Goal: Transaction & Acquisition: Purchase product/service

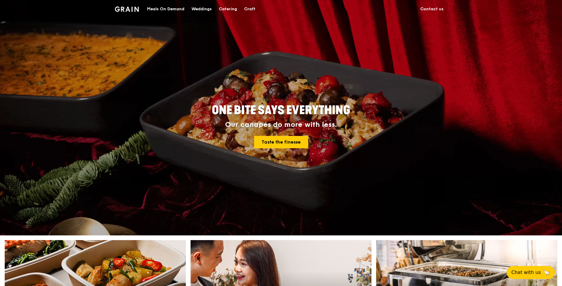
click at [226, 9] on div "Catering" at bounding box center [228, 9] width 18 height 18
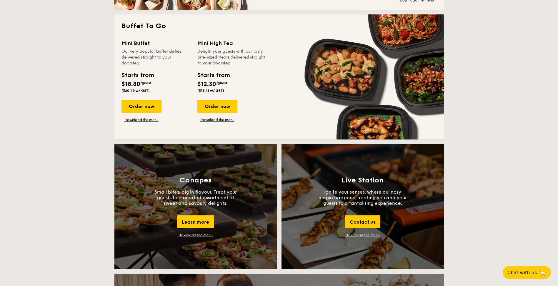
scroll to position [383, 0]
click at [143, 119] on link "Download the menu" at bounding box center [142, 119] width 40 height 5
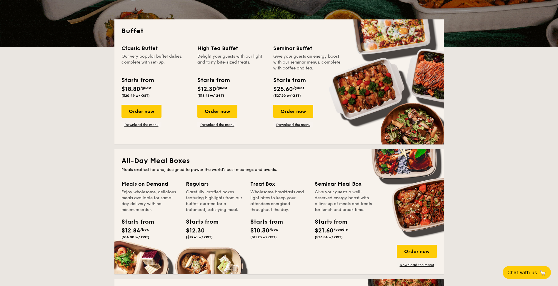
scroll to position [177, 0]
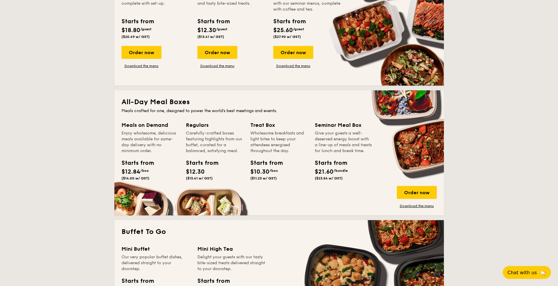
click at [146, 133] on div "Enjoy wholesome, delicious meals available for same-day delivery with no minimu…" at bounding box center [150, 142] width 57 height 24
click at [147, 125] on div "Meals on Demand" at bounding box center [150, 125] width 57 height 8
click at [147, 127] on div "Meals on Demand" at bounding box center [150, 125] width 57 height 8
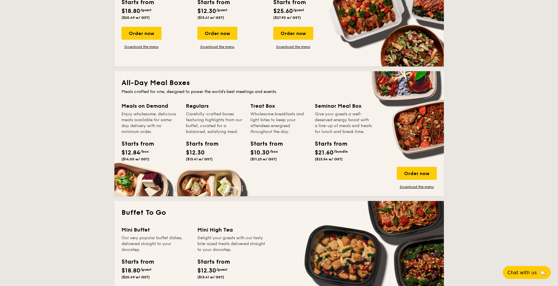
scroll to position [206, 0]
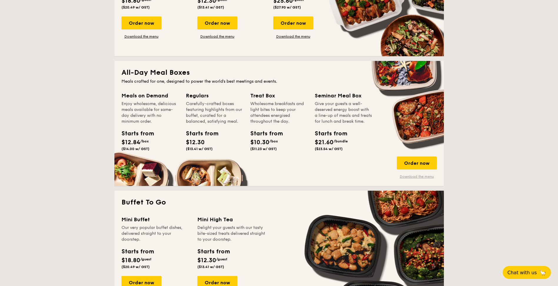
click at [429, 175] on link "Download the menu" at bounding box center [417, 176] width 40 height 5
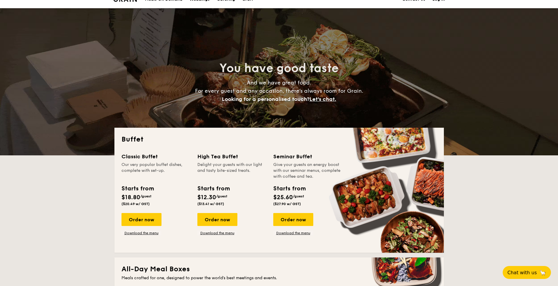
scroll to position [0, 0]
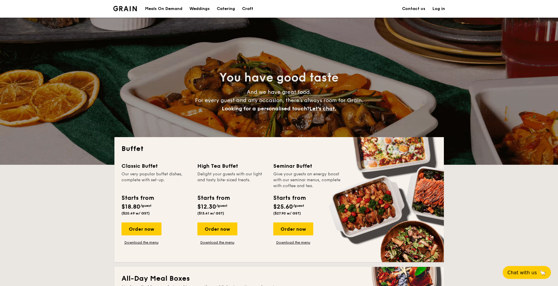
click at [161, 9] on div "Meals On Demand" at bounding box center [163, 9] width 37 height 18
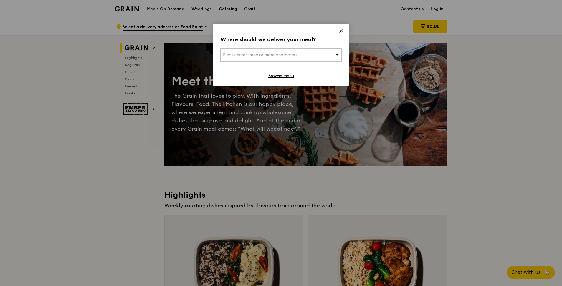
click at [320, 55] on div "Please enter three or more characters" at bounding box center [280, 55] width 121 height 14
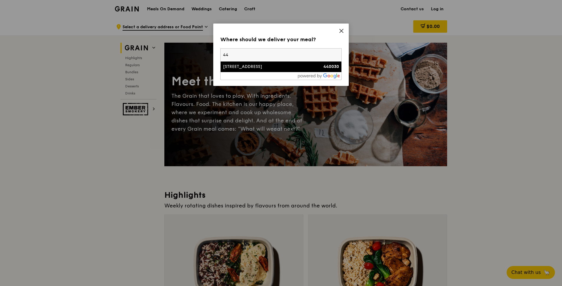
type input "4"
type input "189721"
click at [251, 69] on div "[STREET_ADDRESS]" at bounding box center [266, 67] width 87 height 6
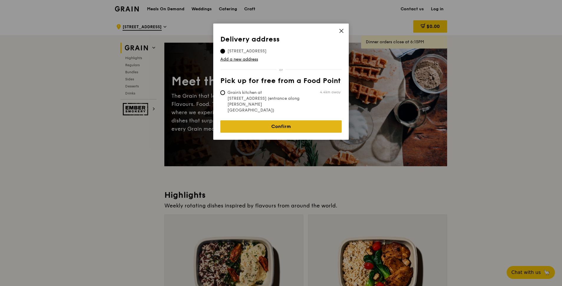
click at [286, 120] on link "Confirm" at bounding box center [280, 126] width 121 height 12
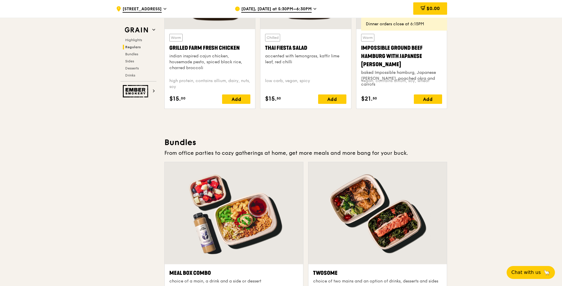
scroll to position [736, 0]
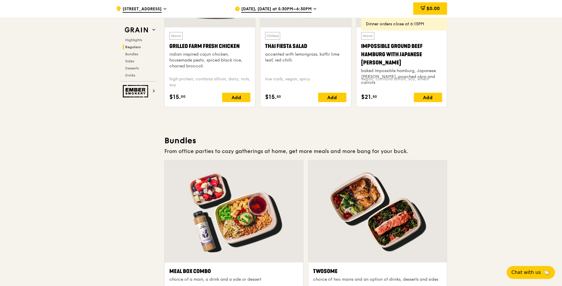
click at [308, 9] on div "[DATE], [DATE] at 5:30PM–6:30PM" at bounding box center [289, 9] width 109 height 18
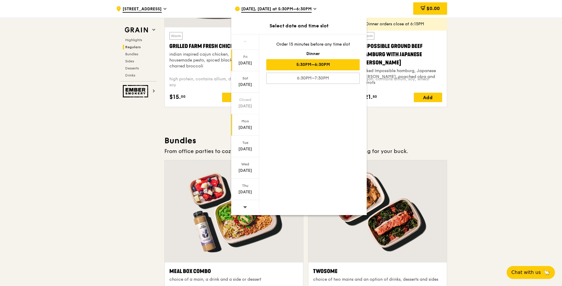
click at [248, 126] on div "[DATE]" at bounding box center [245, 128] width 26 height 6
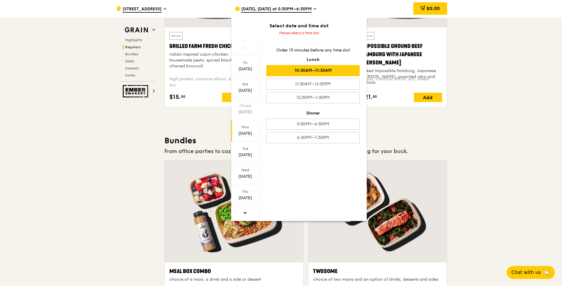
click at [331, 72] on div "10:30AM–11:30AM" at bounding box center [312, 70] width 93 height 11
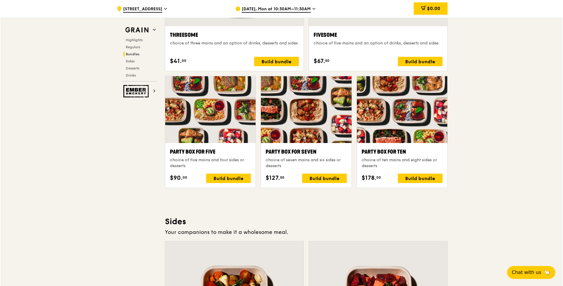
scroll to position [1148, 0]
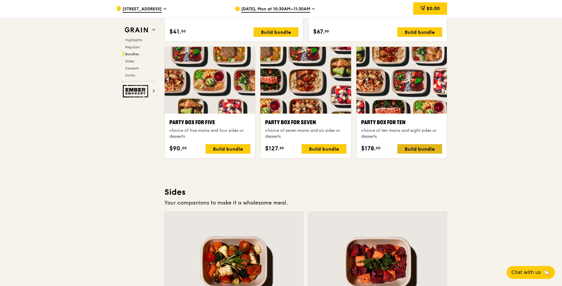
click at [415, 150] on div "Build bundle" at bounding box center [419, 148] width 45 height 9
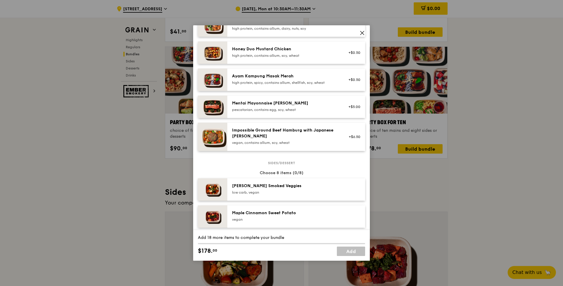
scroll to position [147, 0]
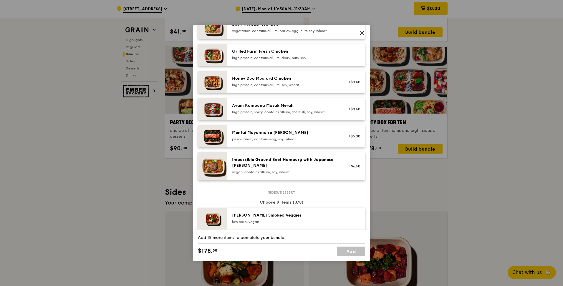
click at [275, 135] on div "Mentai Mayonnaise [PERSON_NAME]" at bounding box center [285, 133] width 106 height 6
click at [348, 138] on link "Remove" at bounding box center [354, 139] width 14 height 4
click at [303, 83] on div "high protein, contains allium, soy, wheat" at bounding box center [285, 85] width 106 height 5
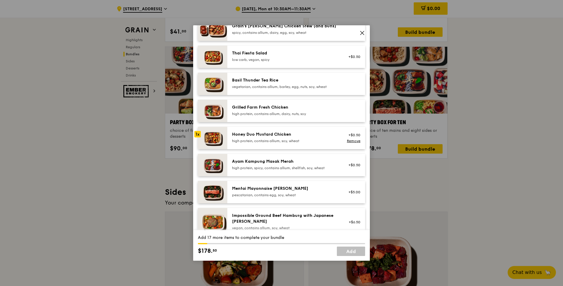
scroll to position [88, 0]
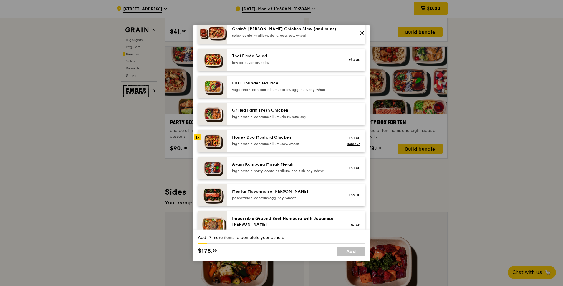
click at [298, 115] on div "high protein, contains allium, dairy, nuts, soy" at bounding box center [285, 116] width 106 height 5
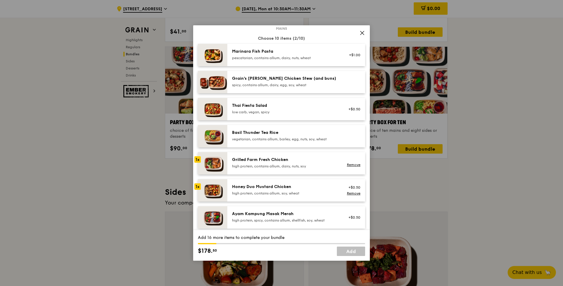
scroll to position [0, 0]
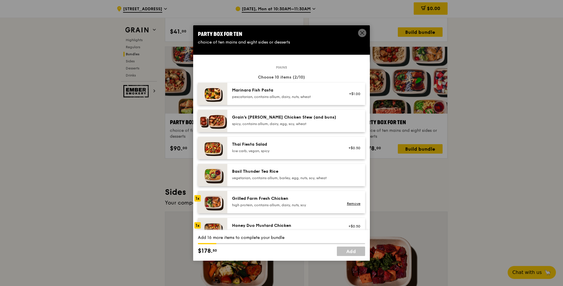
click at [274, 126] on div "spicy, contains allium, dairy, egg, soy, wheat" at bounding box center [285, 124] width 106 height 5
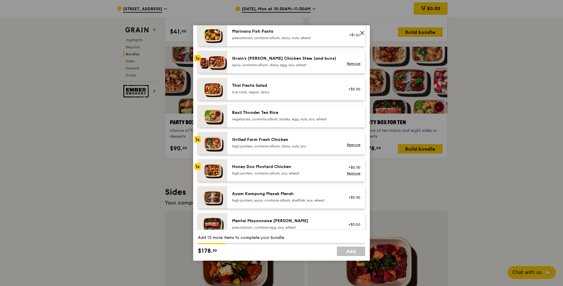
scroll to position [88, 0]
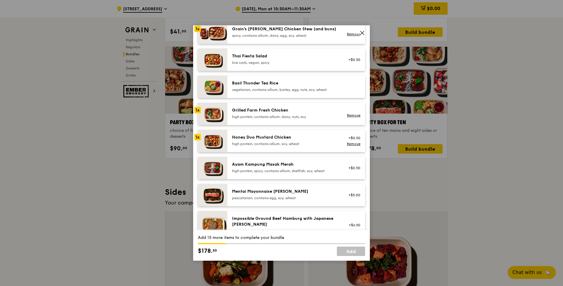
click at [288, 166] on div "Ayam Kampung Masak Merah" at bounding box center [285, 165] width 106 height 6
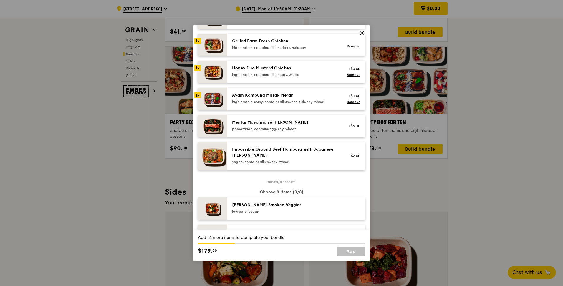
scroll to position [147, 0]
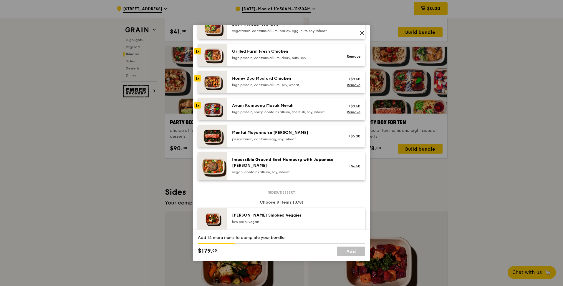
click at [281, 140] on div "pescatarian, contains egg, soy, wheat" at bounding box center [285, 139] width 106 height 5
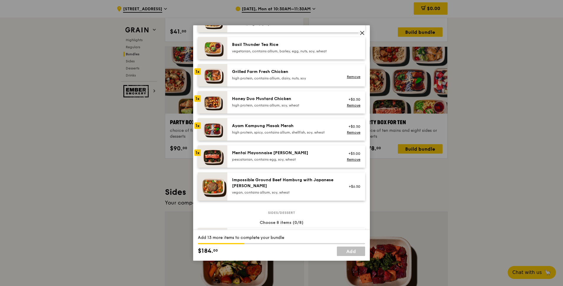
scroll to position [118, 0]
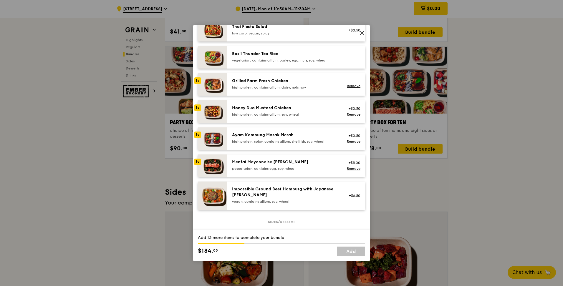
click at [284, 137] on div "Ayam Kampung Masak Merah" at bounding box center [285, 135] width 106 height 6
click at [270, 111] on div "Honey Duo Mustard Chicken" at bounding box center [285, 108] width 106 height 6
click at [268, 84] on div "Grilled Farm Fresh Chicken high protein, contains allium, dairy, nuts, soy" at bounding box center [285, 84] width 106 height 12
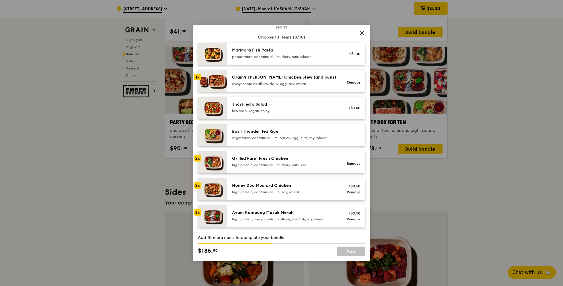
scroll to position [0, 0]
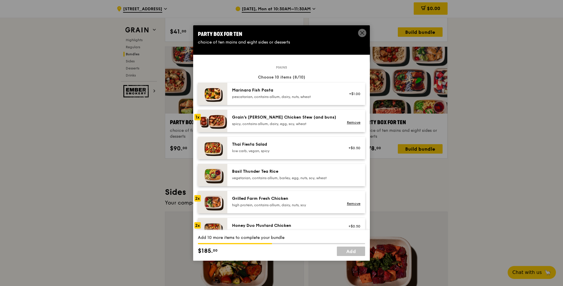
click at [260, 94] on div "pescatarian, contains allium, dairy, nuts, wheat" at bounding box center [285, 96] width 106 height 5
click at [263, 92] on div "Marinara Fish Pasta" at bounding box center [285, 90] width 106 height 6
click at [262, 120] on div "Grain's [PERSON_NAME] Chicken Stew (and buns) spicy, contains allium, dairy, eg…" at bounding box center [285, 120] width 106 height 12
click at [246, 122] on div "spicy, contains allium, dairy, egg, soy, wheat" at bounding box center [285, 124] width 106 height 5
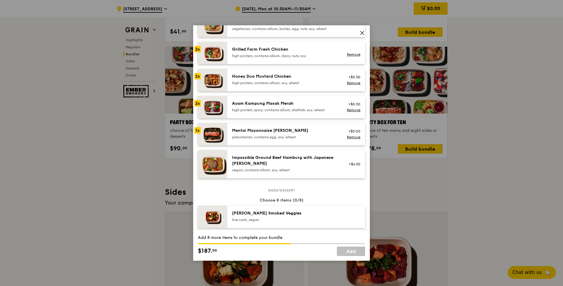
scroll to position [147, 0]
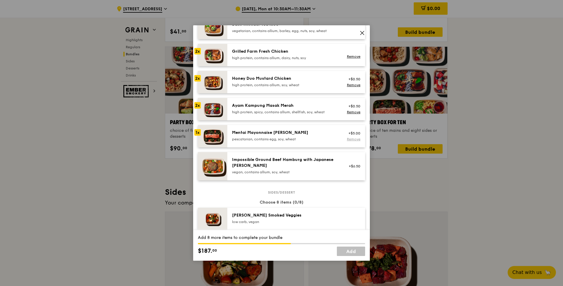
click at [348, 141] on div "Remove" at bounding box center [353, 139] width 16 height 5
click at [347, 139] on link "Remove" at bounding box center [354, 139] width 14 height 4
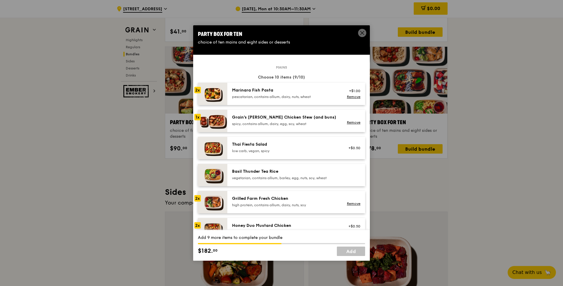
click at [263, 123] on div "spicy, contains allium, dairy, egg, soy, wheat" at bounding box center [285, 124] width 106 height 5
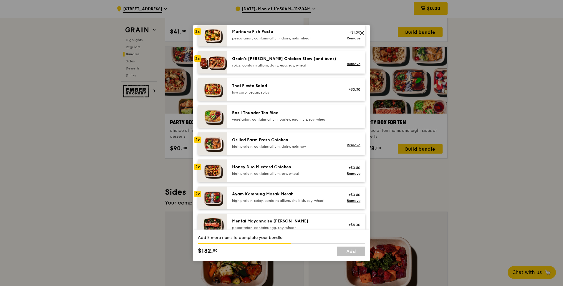
scroll to position [59, 0]
click at [352, 145] on link "Remove" at bounding box center [354, 145] width 14 height 4
click at [352, 172] on link "Remove" at bounding box center [354, 173] width 14 height 4
click at [347, 200] on link "Remove" at bounding box center [354, 200] width 14 height 4
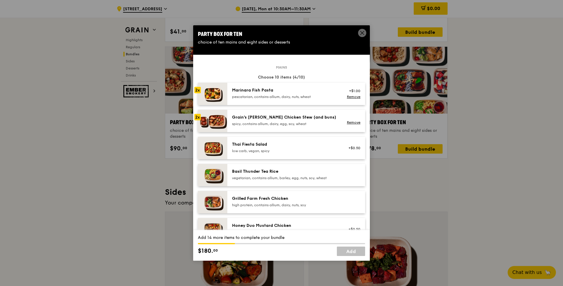
click at [283, 201] on div "Grilled Farm Fresh Chicken" at bounding box center [285, 199] width 106 height 6
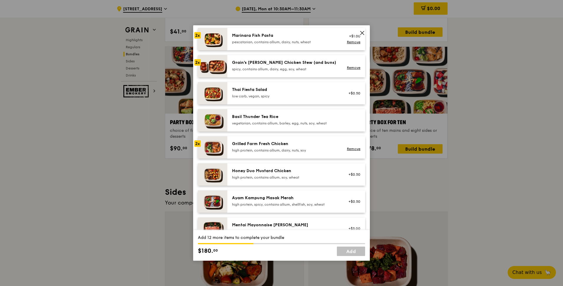
scroll to position [59, 0]
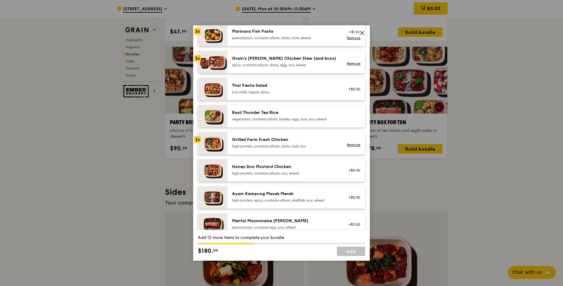
click at [272, 176] on div "Honey Duo Mustard Chicken high protein, contains allium, soy, wheat" at bounding box center [284, 170] width 113 height 13
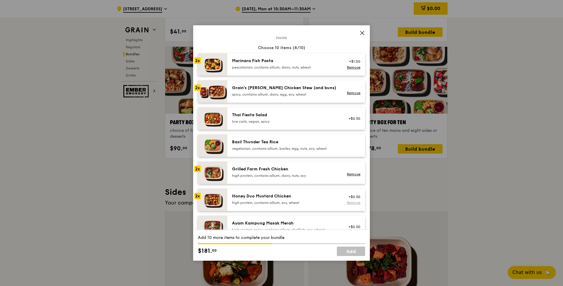
click at [351, 204] on link "Remove" at bounding box center [354, 203] width 14 height 4
click at [250, 201] on div "high protein, contains allium, soy, wheat" at bounding box center [285, 202] width 106 height 5
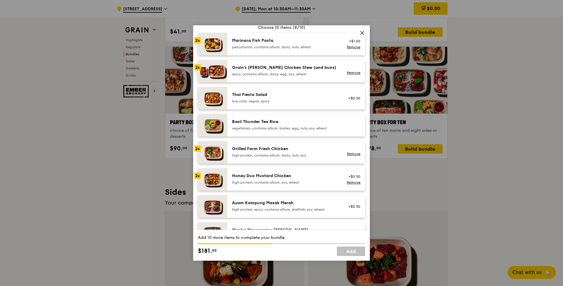
scroll to position [59, 0]
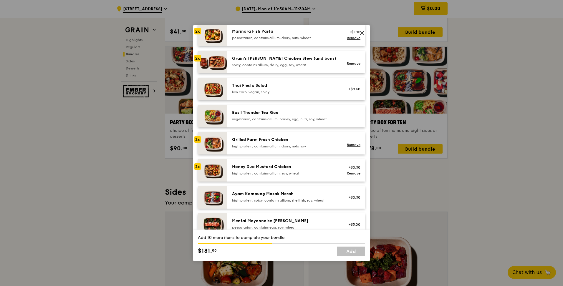
click at [263, 199] on div "high protein, spicy, contains allium, shellfish, soy, wheat" at bounding box center [285, 200] width 106 height 5
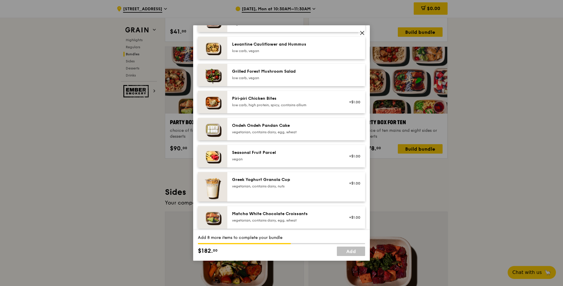
scroll to position [383, 0]
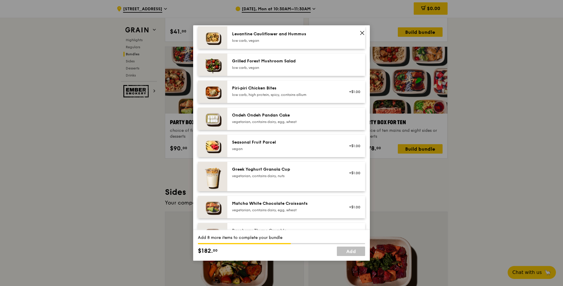
click at [295, 120] on div "vegetarian, contains dairy, egg, wheat" at bounding box center [285, 121] width 106 height 5
click at [288, 145] on div "Seasonal Fruit Parcel" at bounding box center [285, 143] width 106 height 6
click at [270, 210] on div "vegetarian, contains dairy, egg, wheat" at bounding box center [285, 210] width 106 height 5
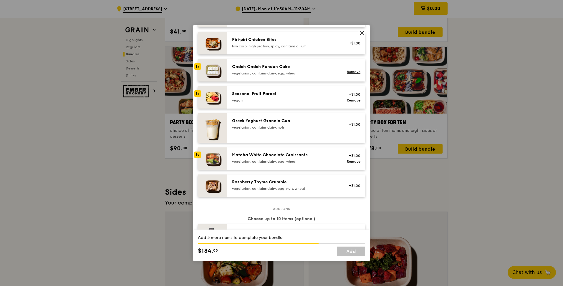
scroll to position [441, 0]
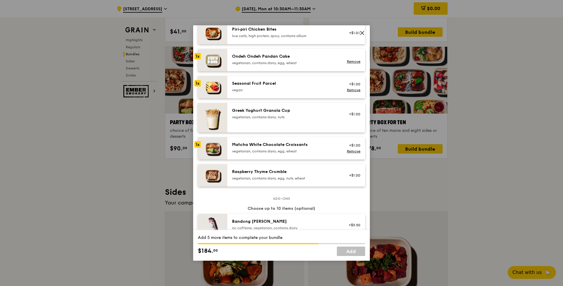
click at [298, 174] on div "Raspberry Thyme Crumble" at bounding box center [285, 172] width 106 height 6
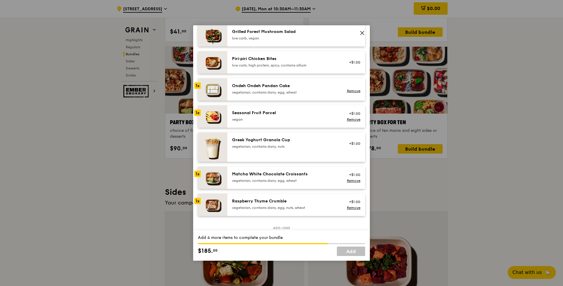
click at [286, 90] on div "vegetarian, contains dairy, egg, wheat" at bounding box center [285, 92] width 106 height 5
click at [263, 117] on div "vegan" at bounding box center [285, 119] width 106 height 5
click at [348, 119] on link "Remove" at bounding box center [354, 119] width 14 height 4
click at [264, 176] on div "Matcha White Chocolate Croissants" at bounding box center [285, 174] width 106 height 6
click at [252, 207] on div "vegetarian, contains dairy, egg, nuts, wheat" at bounding box center [285, 207] width 106 height 5
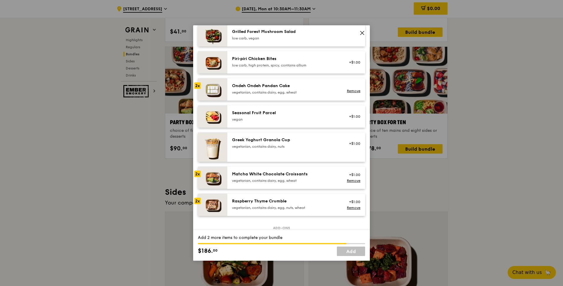
click at [271, 93] on div "vegetarian, contains dairy, egg, wheat" at bounding box center [285, 92] width 106 height 5
click at [249, 182] on div "vegetarian, contains dairy, egg, wheat" at bounding box center [285, 180] width 106 height 5
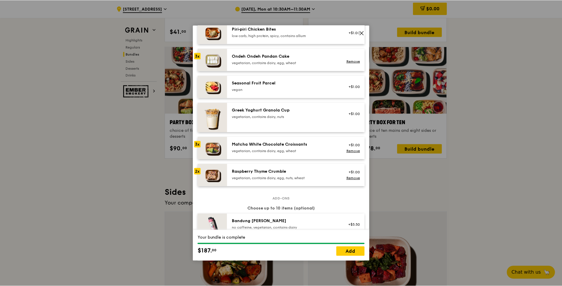
scroll to position [441, 0]
click at [351, 253] on link "Add" at bounding box center [351, 251] width 28 height 9
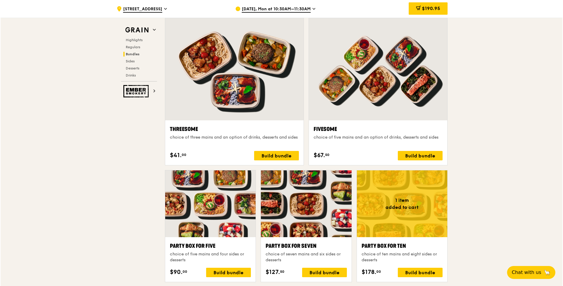
scroll to position [1030, 0]
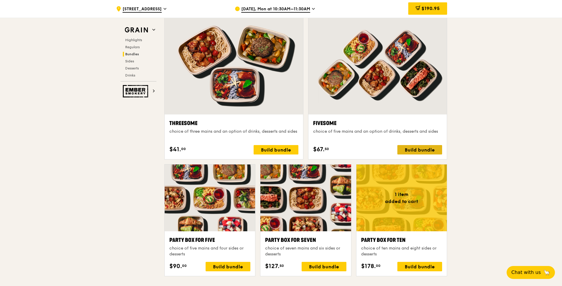
click at [423, 150] on div "Build bundle" at bounding box center [419, 149] width 45 height 9
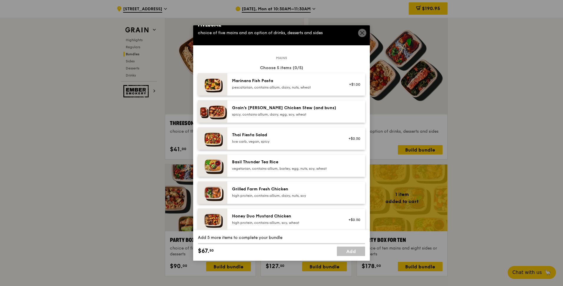
scroll to position [0, 0]
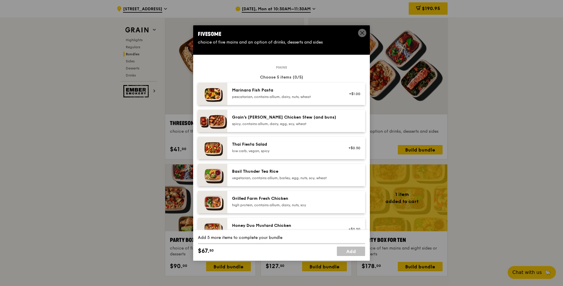
click at [293, 118] on div "Grain's [PERSON_NAME] Chicken Stew (and buns)" at bounding box center [285, 117] width 106 height 6
click at [272, 145] on div "Thai Fiesta Salad" at bounding box center [285, 145] width 106 height 6
click at [267, 174] on div "Basil Thunder Tea Rice" at bounding box center [285, 172] width 106 height 6
click at [257, 199] on div "Grilled Farm Fresh Chicken" at bounding box center [285, 199] width 106 height 6
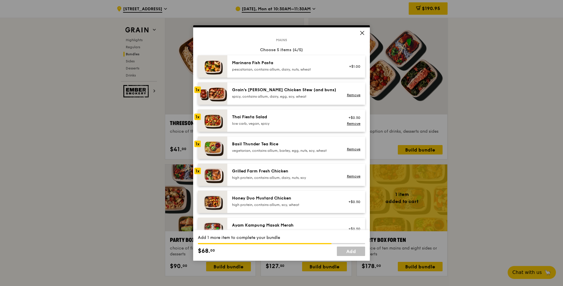
scroll to position [59, 0]
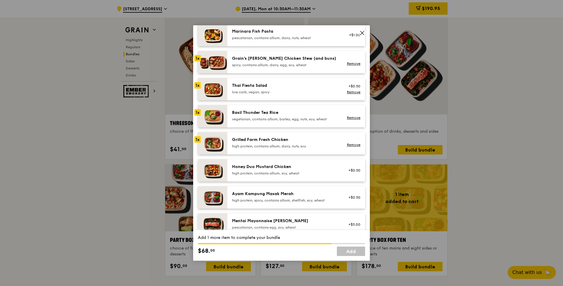
click at [260, 175] on div "high protein, contains allium, soy, wheat" at bounding box center [285, 173] width 106 height 5
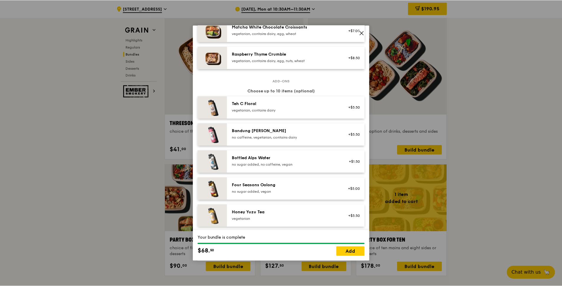
scroll to position [669, 0]
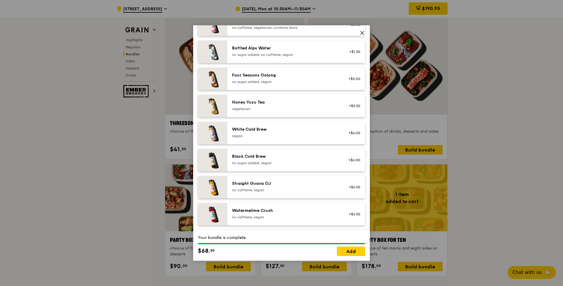
drag, startPoint x: 363, startPoint y: 33, endPoint x: 314, endPoint y: 17, distance: 51.2
click at [363, 33] on icon at bounding box center [361, 32] width 5 height 5
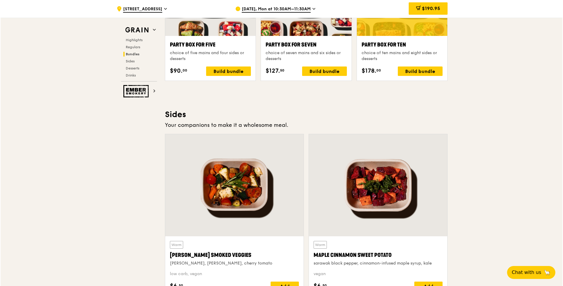
scroll to position [1177, 0]
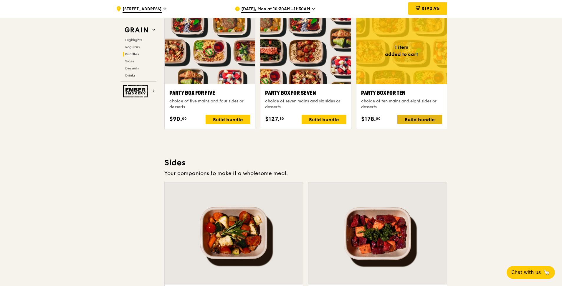
click at [422, 118] on div "Build bundle" at bounding box center [419, 119] width 45 height 9
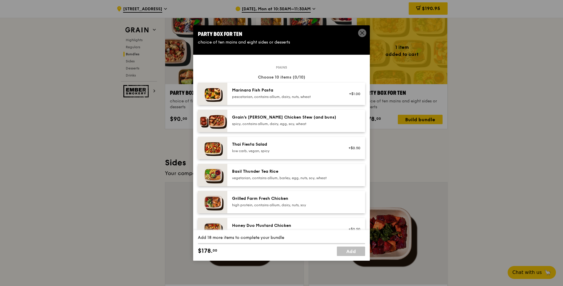
click at [362, 32] on icon at bounding box center [361, 32] width 5 height 5
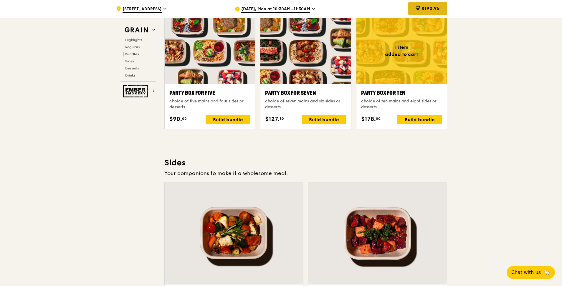
click at [430, 10] on span "$190.95" at bounding box center [430, 9] width 18 height 6
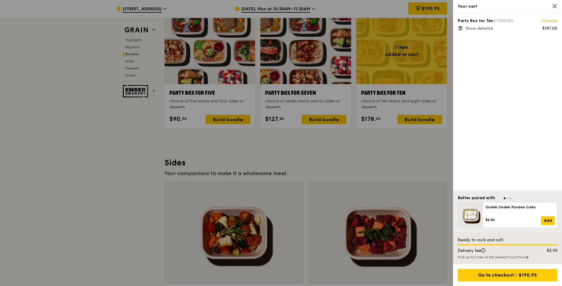
click at [488, 29] on span "Show details" at bounding box center [477, 28] width 25 height 5
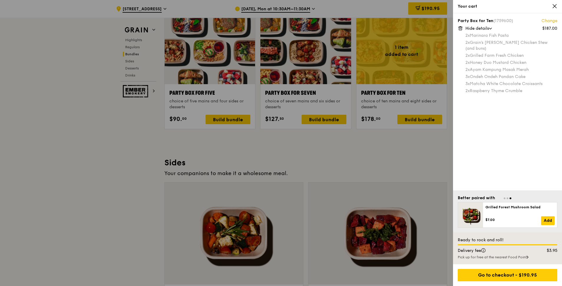
click at [436, 163] on div at bounding box center [281, 143] width 562 height 286
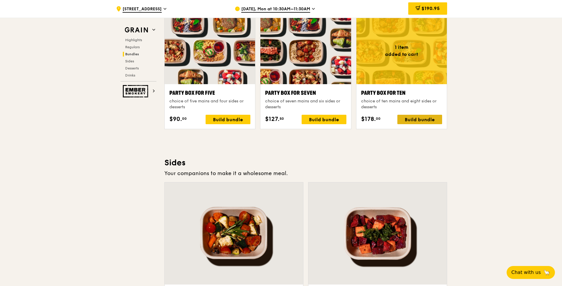
click at [426, 120] on div "Build bundle" at bounding box center [419, 119] width 45 height 9
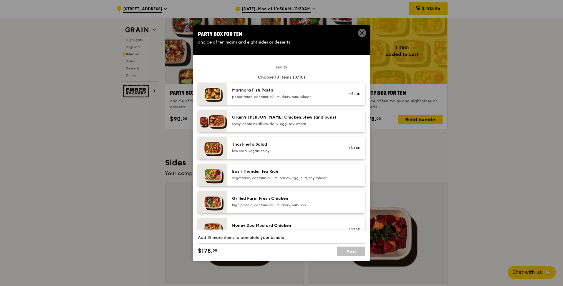
click at [282, 93] on div "Marinara Fish Pasta pescatarian, contains allium, dairy, nuts, wheat" at bounding box center [285, 93] width 106 height 12
click at [256, 126] on div "spicy, contains allium, dairy, egg, soy, wheat" at bounding box center [285, 124] width 106 height 5
click at [290, 202] on div "Grilled Farm Fresh Chicken high protein, contains allium, dairy, nuts, soy" at bounding box center [285, 202] width 106 height 12
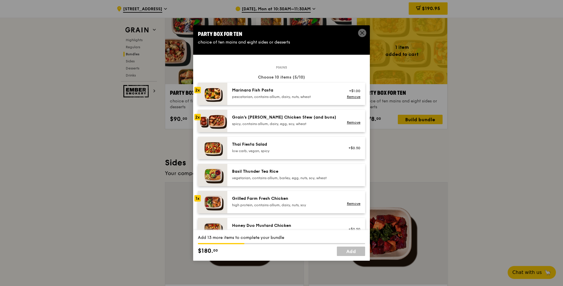
click at [290, 202] on div "Grilled Farm Fresh Chicken high protein, contains allium, dairy, nuts, soy" at bounding box center [285, 202] width 106 height 12
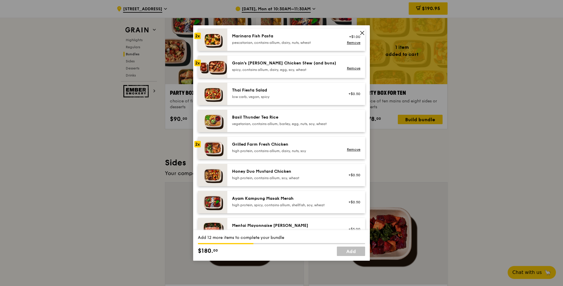
scroll to position [59, 0]
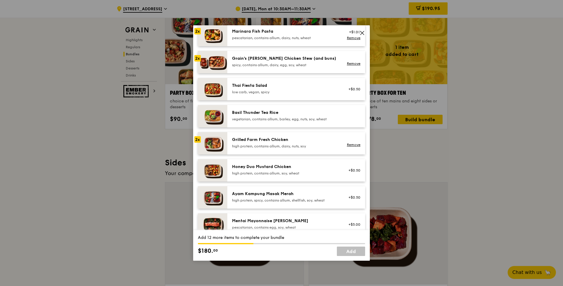
click at [285, 175] on div "high protein, contains allium, soy, wheat" at bounding box center [285, 173] width 106 height 5
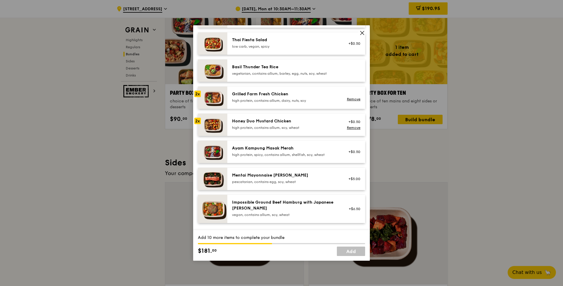
scroll to position [118, 0]
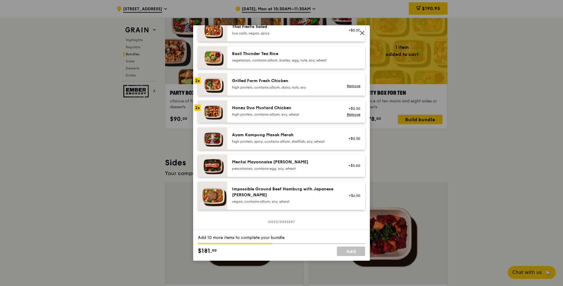
click at [273, 138] on div "Ayam Kampung Masak Merah high protein, spicy, contains allium, shellfish, soy, …" at bounding box center [285, 138] width 106 height 12
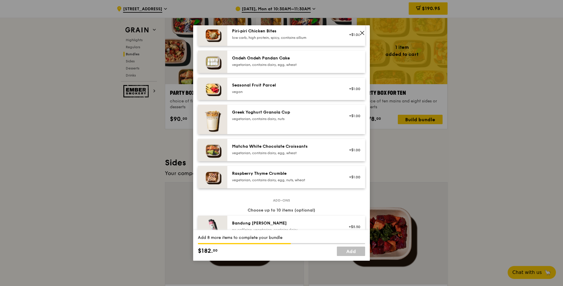
scroll to position [441, 0]
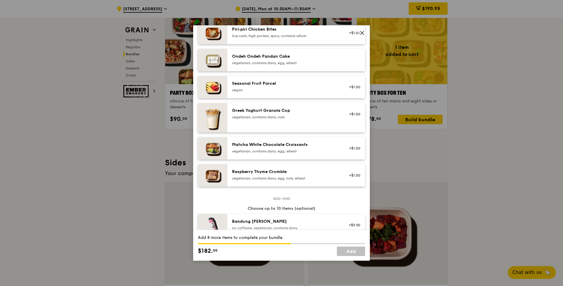
click at [278, 177] on div "vegetarian, contains dairy, egg, nuts, wheat" at bounding box center [285, 178] width 106 height 5
click at [269, 152] on div "vegetarian, contains dairy, egg, wheat" at bounding box center [285, 151] width 106 height 5
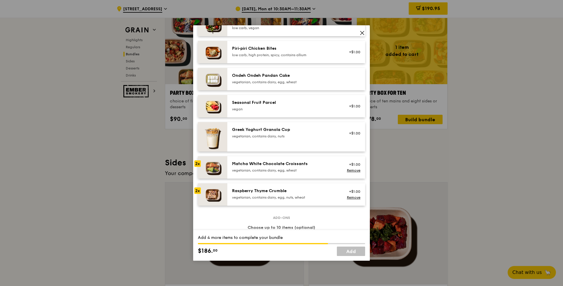
scroll to position [412, 0]
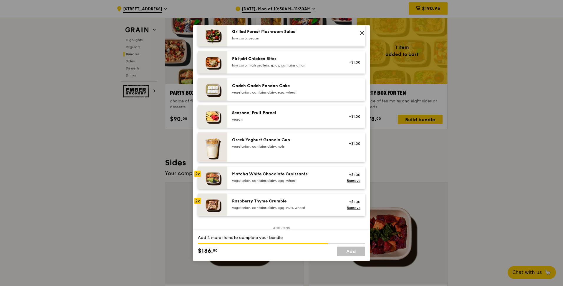
click at [313, 95] on div "Ondeh Ondeh Pandan Cake vegetarian, contains dairy, egg, wheat" at bounding box center [284, 89] width 113 height 13
click at [278, 204] on div "Raspberry Thyme Crumble" at bounding box center [285, 201] width 106 height 6
click at [270, 92] on div "vegetarian, contains dairy, egg, wheat" at bounding box center [285, 92] width 106 height 5
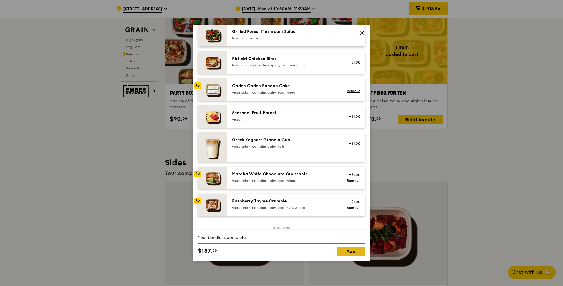
click at [356, 253] on link "Add" at bounding box center [351, 251] width 28 height 9
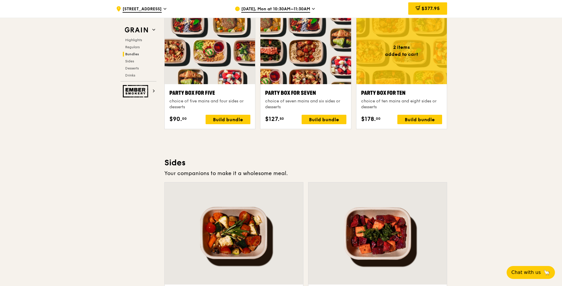
click at [473, 152] on div ".cls-1 { fill: none; stroke: #fff; stroke-linecap: round; stroke-linejoin: roun…" at bounding box center [281, 82] width 562 height 2485
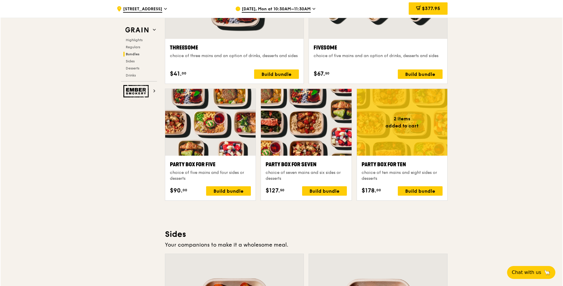
scroll to position [1118, 0]
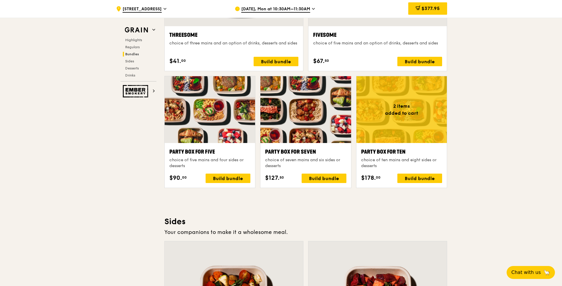
click at [394, 149] on div "Party Box for Ten" at bounding box center [401, 152] width 81 height 8
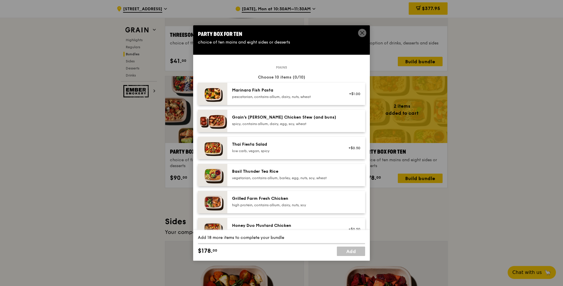
click at [363, 34] on icon at bounding box center [362, 33] width 4 height 4
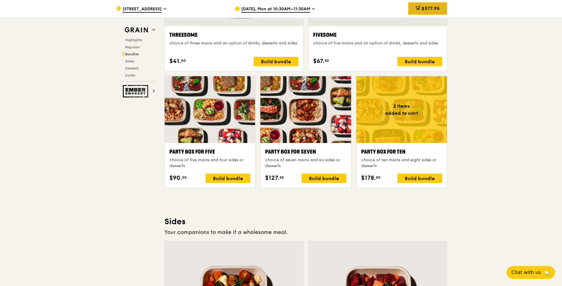
click at [435, 9] on span "$377.95" at bounding box center [430, 9] width 18 height 6
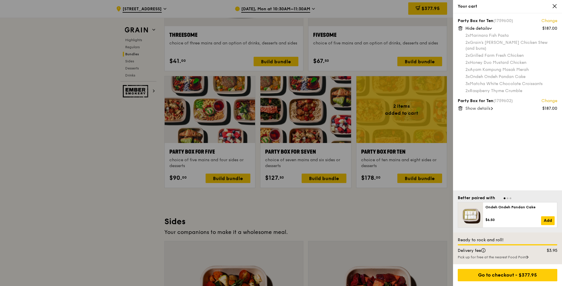
click at [497, 106] on div "Show details" at bounding box center [511, 109] width 92 height 6
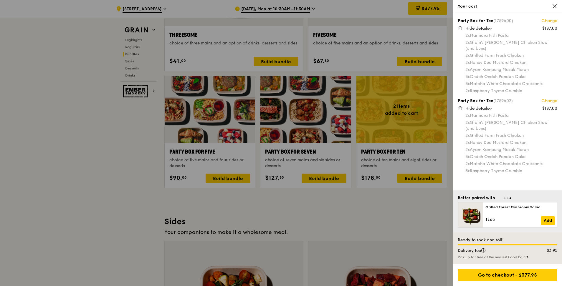
click at [554, 6] on icon at bounding box center [554, 6] width 4 height 4
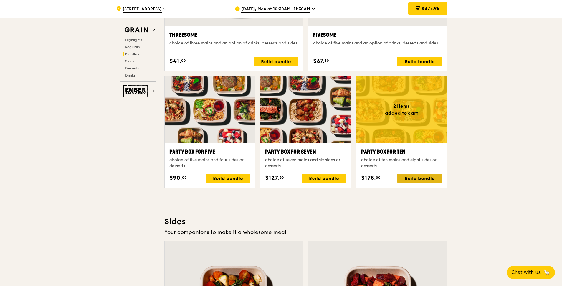
click at [427, 180] on div "Build bundle" at bounding box center [419, 178] width 45 height 9
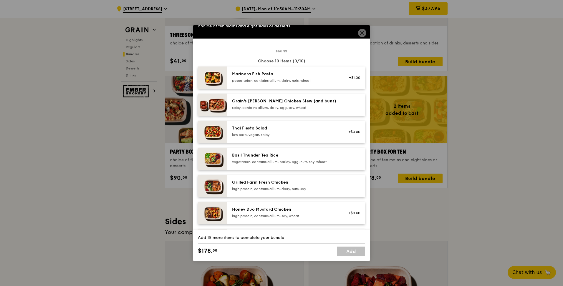
scroll to position [29, 0]
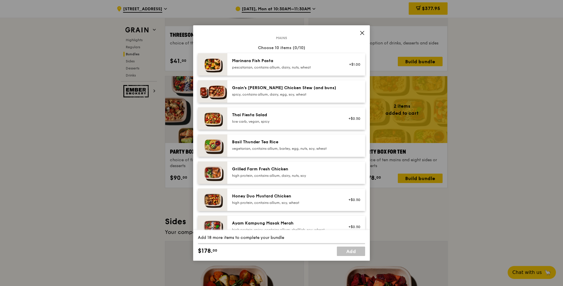
click at [290, 174] on div "high protein, contains allium, dairy, nuts, soy" at bounding box center [285, 175] width 106 height 5
click at [281, 197] on div "Honey Duo Mustard Chicken" at bounding box center [285, 196] width 106 height 6
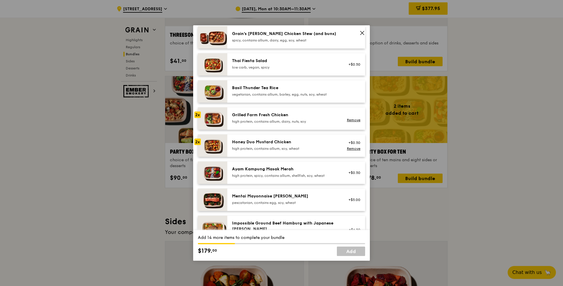
scroll to position [88, 0]
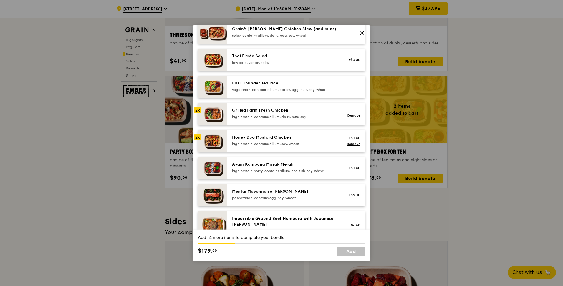
click at [286, 168] on div "Ayam Kampung Masak Merah high protein, spicy, contains allium, shellfish, soy, …" at bounding box center [285, 168] width 106 height 12
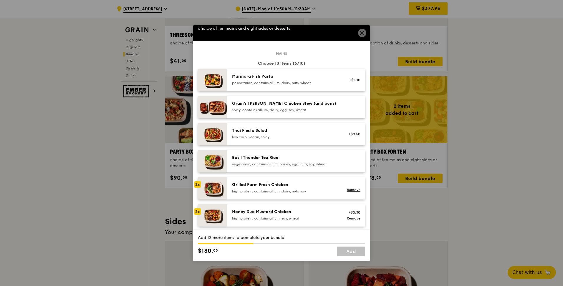
scroll to position [0, 0]
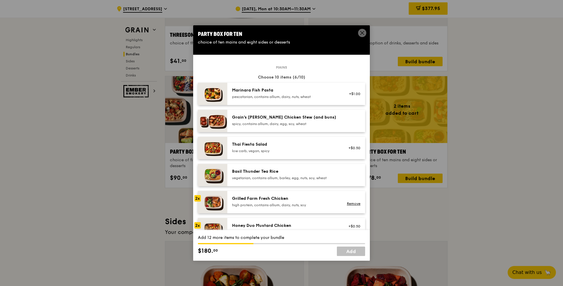
click at [290, 97] on div "pescatarian, contains allium, dairy, nuts, wheat" at bounding box center [285, 96] width 106 height 5
click at [271, 121] on div "Grain's [PERSON_NAME] Chicken Stew (and buns) spicy, contains allium, dairy, eg…" at bounding box center [285, 120] width 106 height 12
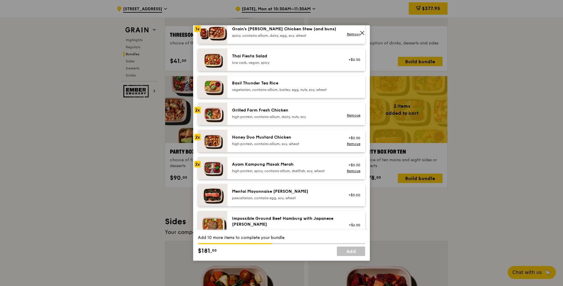
scroll to position [118, 0]
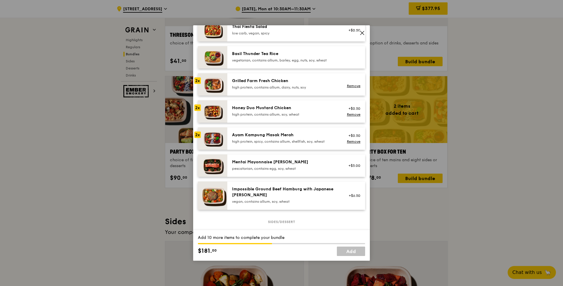
click at [291, 141] on div "high protein, spicy, contains allium, shellfish, soy, wheat" at bounding box center [285, 141] width 106 height 5
click at [278, 87] on div "high protein, contains allium, dairy, nuts, soy" at bounding box center [285, 87] width 106 height 5
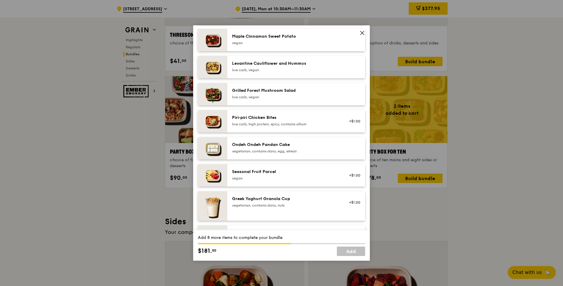
scroll to position [324, 0]
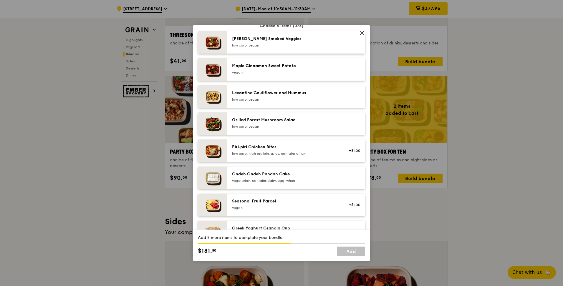
click at [278, 122] on div "Grilled Forest Mushroom Salad" at bounding box center [285, 120] width 106 height 6
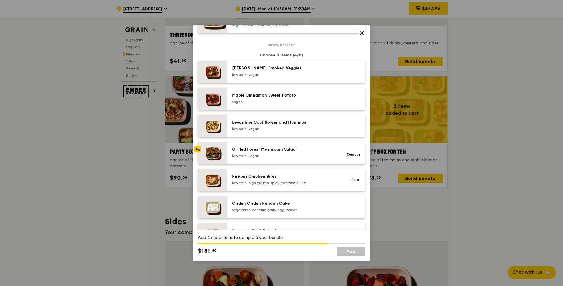
click at [275, 155] on div "low carb, vegan" at bounding box center [285, 156] width 106 height 5
click at [350, 155] on link "Remove" at bounding box center [354, 154] width 14 height 4
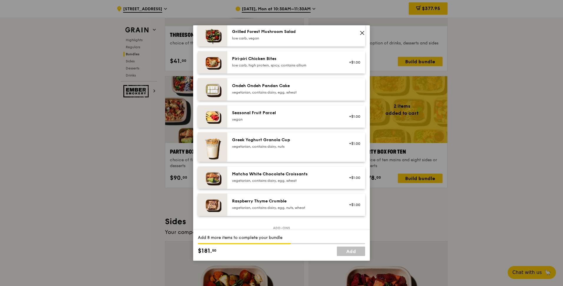
scroll to position [383, 0]
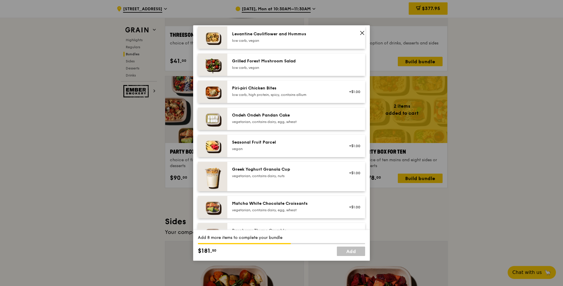
click at [326, 92] on div "Piri‑piri Chicken Bites low carb, high protein, spicy, contains allium" at bounding box center [285, 91] width 106 height 12
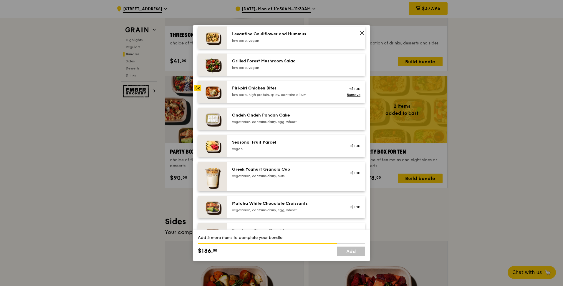
click at [326, 92] on div "Piri‑piri Chicken Bites low carb, high protein, spicy, contains allium" at bounding box center [285, 91] width 106 height 12
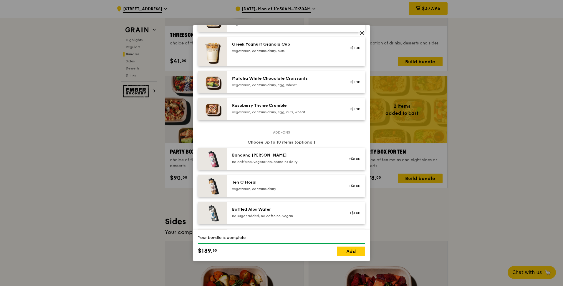
scroll to position [589, 0]
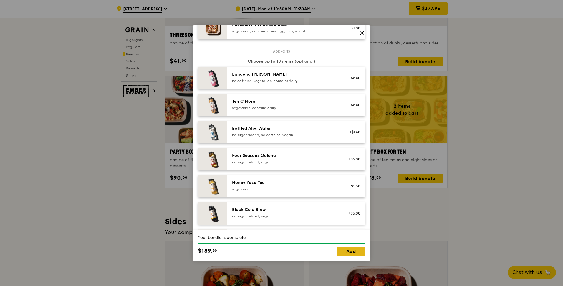
click at [348, 252] on link "Add" at bounding box center [351, 251] width 28 height 9
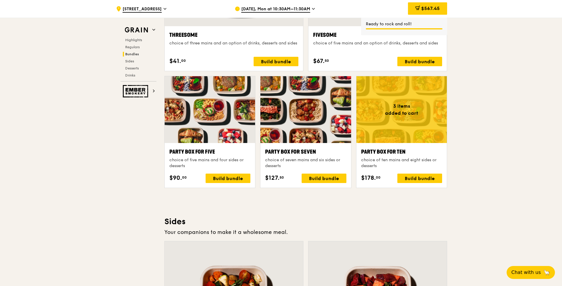
click at [437, 7] on span "$567.45" at bounding box center [430, 9] width 19 height 6
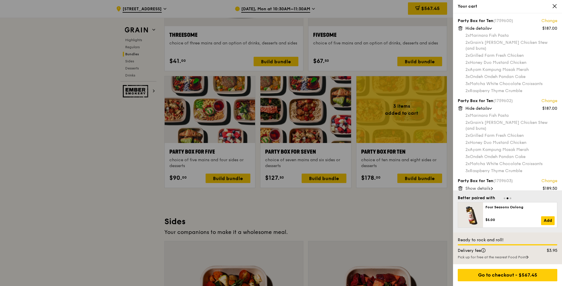
click at [552, 98] on link "Change" at bounding box center [549, 101] width 16 height 6
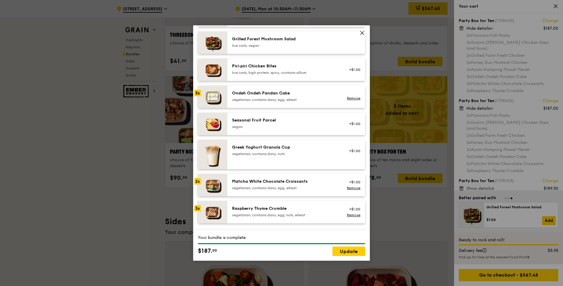
scroll to position [412, 0]
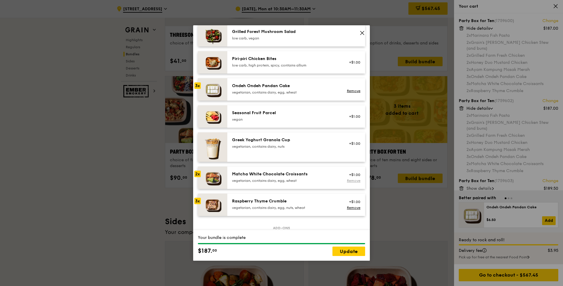
click at [353, 181] on link "Remove" at bounding box center [354, 181] width 14 height 4
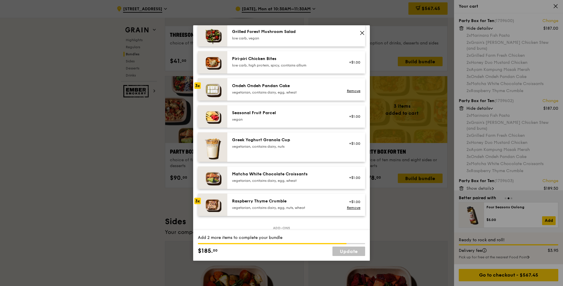
click at [251, 204] on div "Raspberry Thyme Crumble" at bounding box center [285, 201] width 106 height 6
click at [272, 92] on div "vegetarian, contains dairy, egg, wheat" at bounding box center [285, 92] width 106 height 5
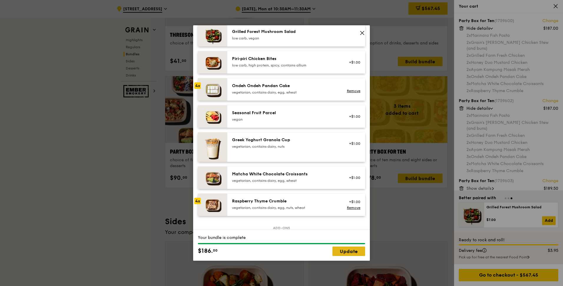
click at [351, 252] on link "Update" at bounding box center [348, 251] width 33 height 9
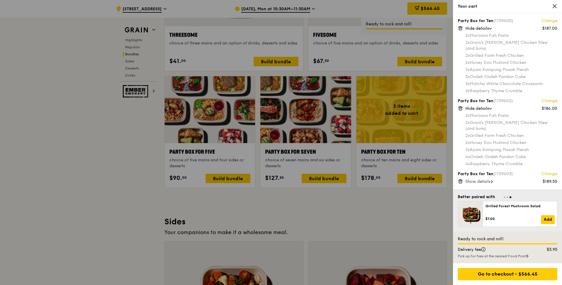
click at [550, 21] on link "Change" at bounding box center [549, 21] width 16 height 6
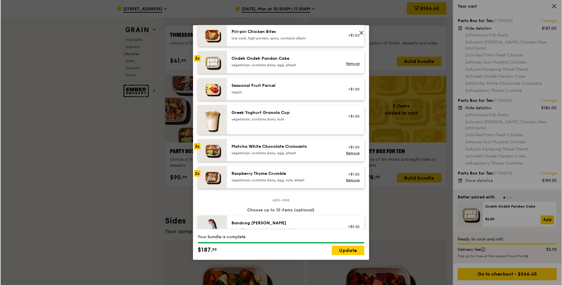
scroll to position [441, 0]
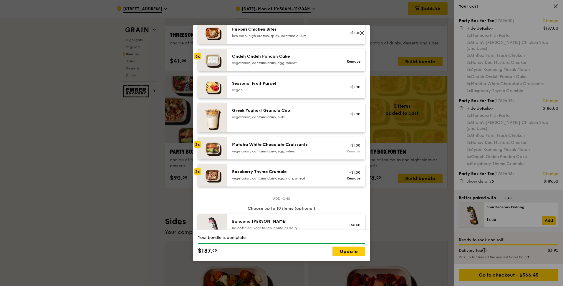
click at [351, 152] on link "Remove" at bounding box center [354, 151] width 14 height 4
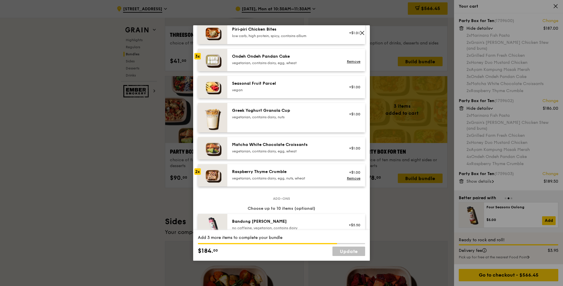
click at [351, 152] on div "+$1.00" at bounding box center [352, 148] width 23 height 13
click at [351, 152] on link "Remove" at bounding box center [354, 151] width 14 height 4
click at [260, 176] on div "Raspberry Thyme Crumble vegetarian, contains dairy, egg, nuts, wheat" at bounding box center [285, 175] width 106 height 12
click at [250, 60] on div "Ondeh Ondeh Pandan Cake vegetarian, contains dairy, egg, wheat" at bounding box center [285, 60] width 106 height 12
click at [274, 177] on div "vegetarian, contains dairy, egg, nuts, wheat" at bounding box center [285, 178] width 106 height 5
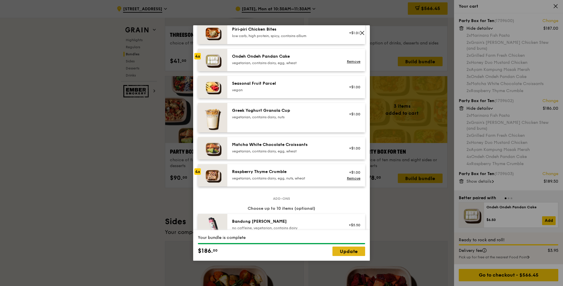
click at [350, 253] on link "Update" at bounding box center [348, 251] width 33 height 9
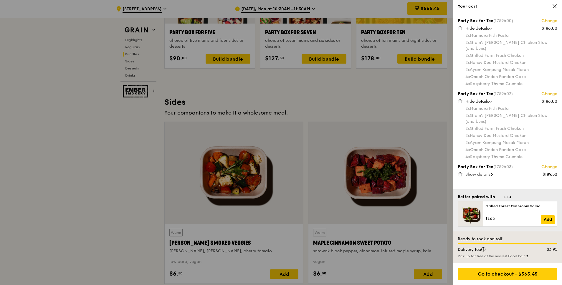
scroll to position [1236, 0]
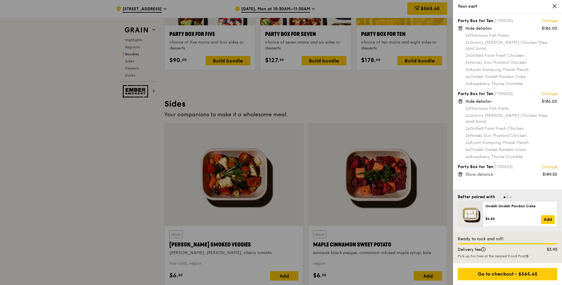
click at [485, 172] on span "Show details" at bounding box center [477, 174] width 25 height 5
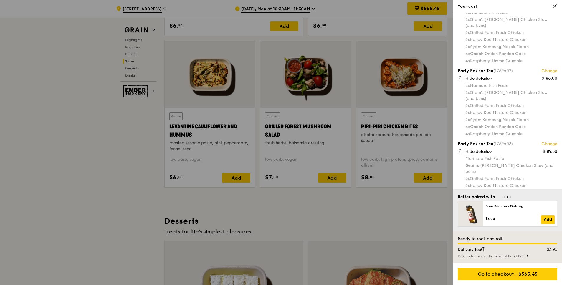
scroll to position [1530, 0]
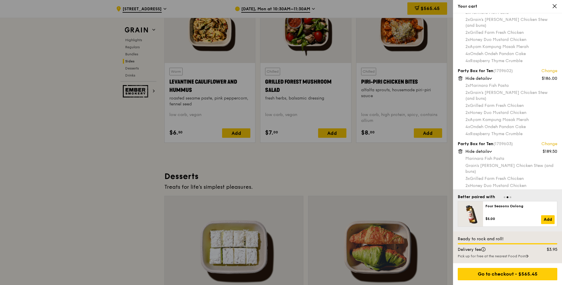
click at [555, 7] on icon at bounding box center [554, 6] width 4 height 4
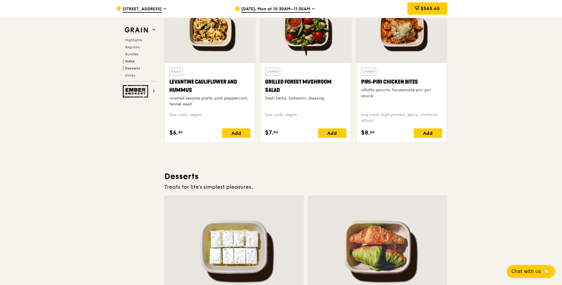
click at [133, 69] on span "Desserts" at bounding box center [132, 68] width 15 height 4
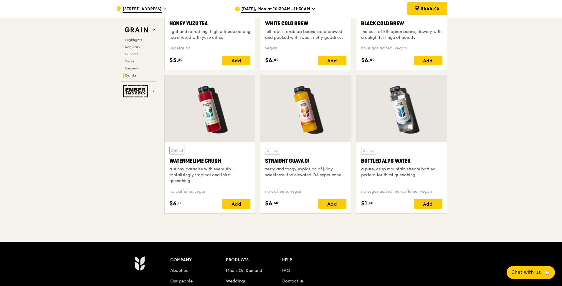
scroll to position [2296, 0]
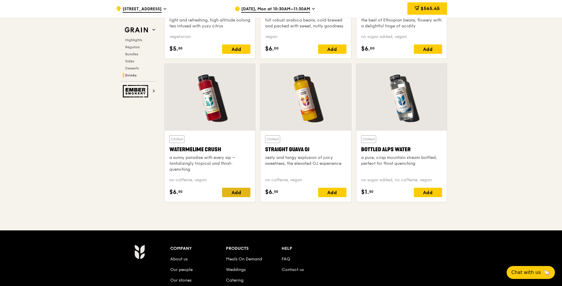
click at [239, 193] on div "Add" at bounding box center [236, 192] width 28 height 9
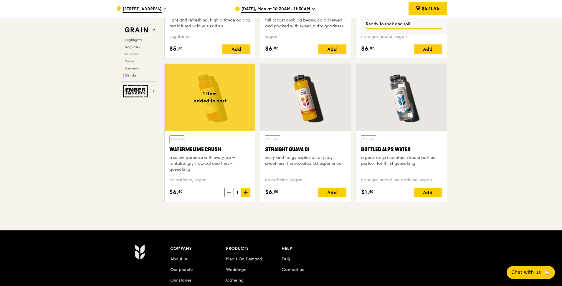
click at [245, 194] on icon at bounding box center [245, 192] width 4 height 4
click at [334, 193] on div "Add" at bounding box center [332, 192] width 28 height 9
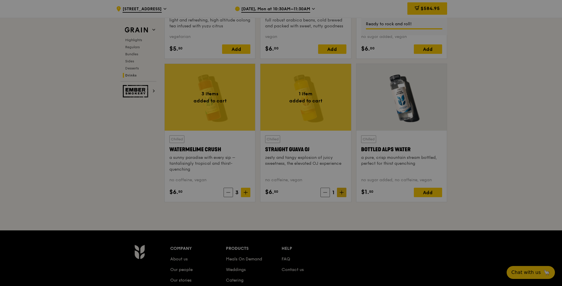
click at [342, 192] on div at bounding box center [281, 143] width 562 height 286
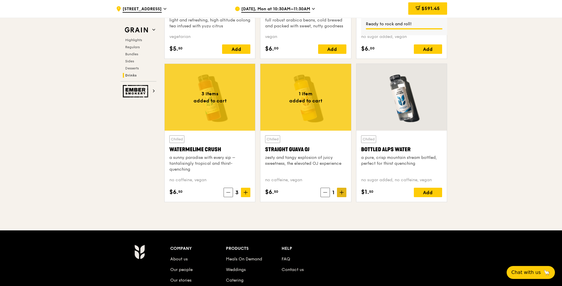
click at [343, 193] on icon at bounding box center [341, 192] width 4 height 4
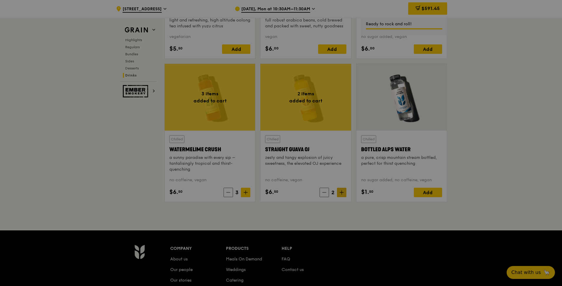
click at [342, 194] on div at bounding box center [281, 143] width 562 height 286
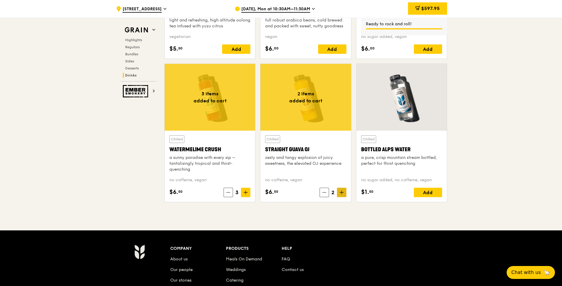
click at [341, 193] on icon at bounding box center [341, 193] width 0 height 4
click at [245, 192] on icon at bounding box center [245, 192] width 4 height 4
click at [342, 193] on icon at bounding box center [341, 192] width 4 height 4
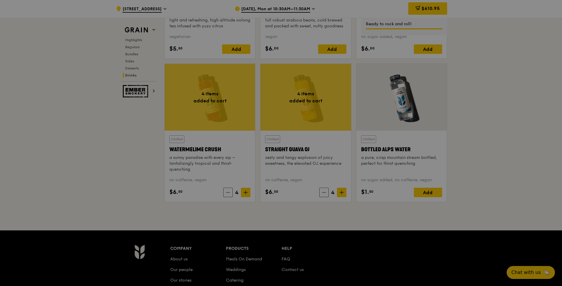
click at [510, 151] on div at bounding box center [281, 143] width 562 height 286
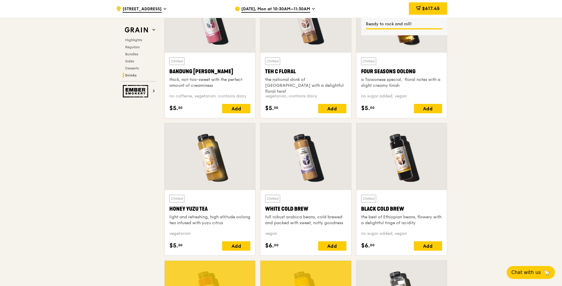
scroll to position [2090, 0]
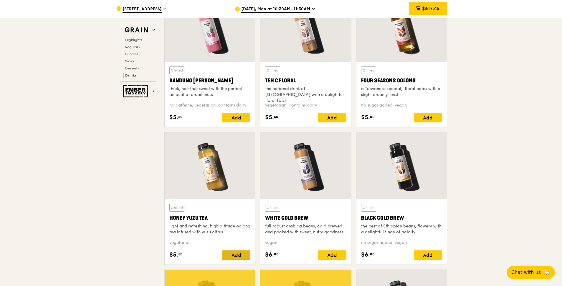
click at [235, 254] on div "Add" at bounding box center [236, 254] width 28 height 9
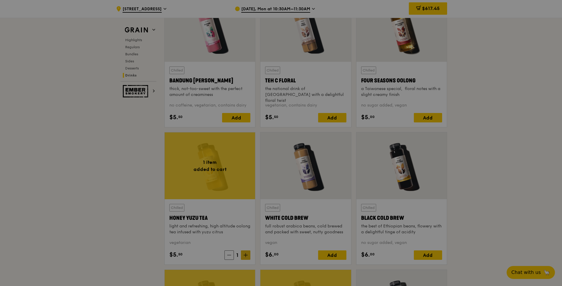
click at [243, 257] on div at bounding box center [281, 143] width 562 height 286
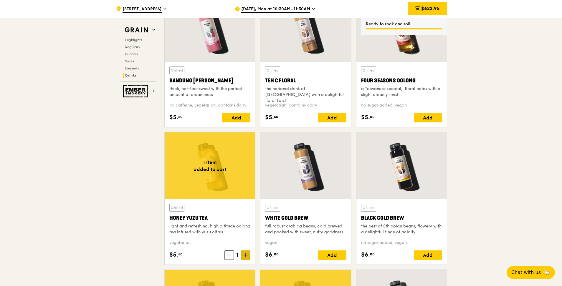
click at [246, 256] on icon at bounding box center [245, 255] width 4 height 4
click at [247, 255] on icon at bounding box center [246, 255] width 4 height 0
click at [245, 255] on icon at bounding box center [246, 255] width 4 height 0
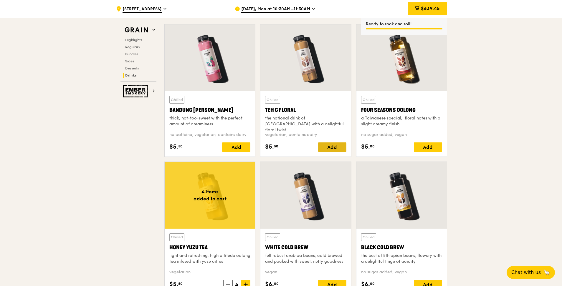
click at [330, 147] on div "Add" at bounding box center [332, 146] width 28 height 9
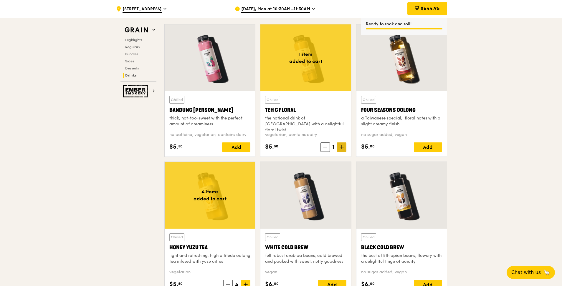
click at [342, 147] on icon at bounding box center [342, 147] width 4 height 0
click at [426, 149] on div "Add" at bounding box center [428, 146] width 28 height 9
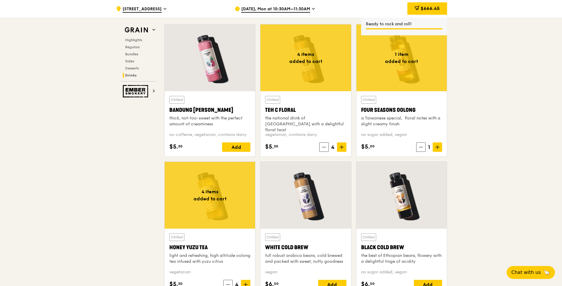
click at [439, 147] on icon at bounding box center [437, 147] width 4 height 0
click at [436, 147] on icon at bounding box center [437, 147] width 4 height 4
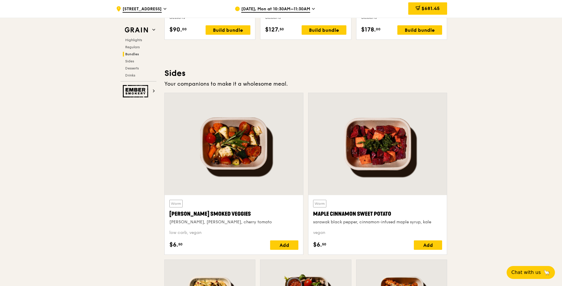
scroll to position [1266, 0]
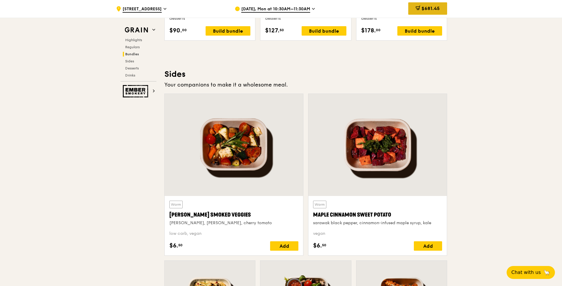
click at [421, 9] on span "$681.45" at bounding box center [430, 9] width 18 height 6
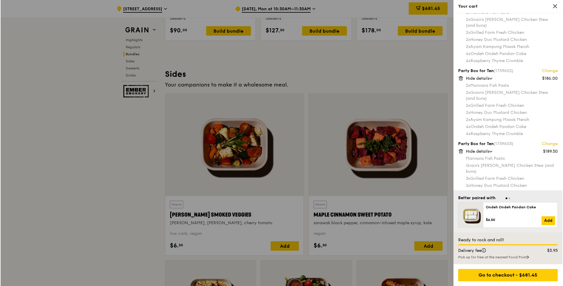
scroll to position [0, 0]
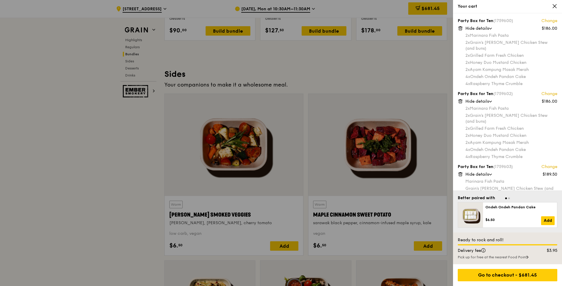
click at [544, 22] on link "Change" at bounding box center [549, 21] width 16 height 6
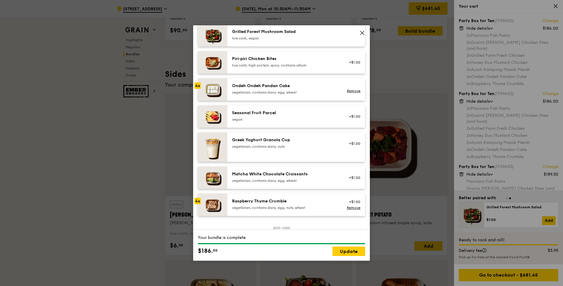
scroll to position [441, 0]
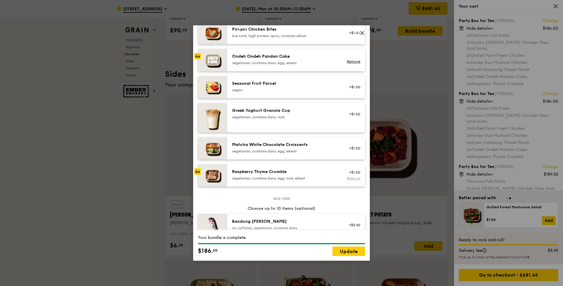
click at [348, 178] on link "Remove" at bounding box center [354, 178] width 14 height 4
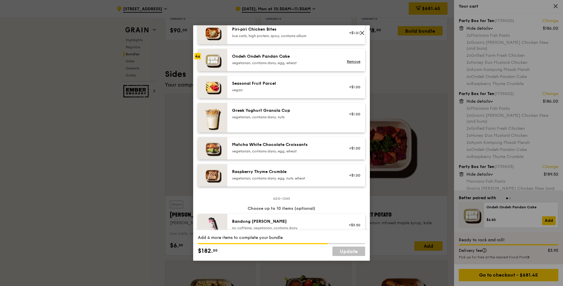
scroll to position [412, 0]
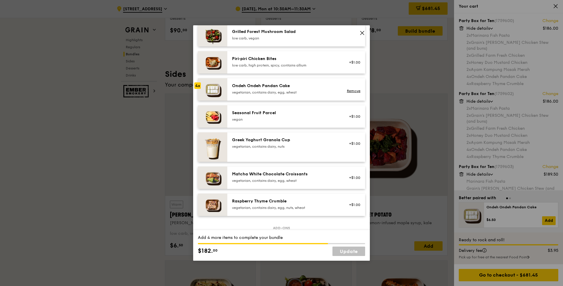
click at [287, 89] on div "Ondeh Ondeh Pandan Cake vegetarian, contains dairy, egg, wheat" at bounding box center [285, 89] width 106 height 12
click at [284, 89] on div "Ondeh Ondeh Pandan Cake vegetarian, contains dairy, egg, wheat" at bounding box center [285, 89] width 106 height 12
click at [258, 92] on div "vegetarian, contains dairy, egg, wheat" at bounding box center [285, 92] width 106 height 5
click at [259, 92] on div "vegetarian, contains dairy, egg, wheat" at bounding box center [285, 92] width 106 height 5
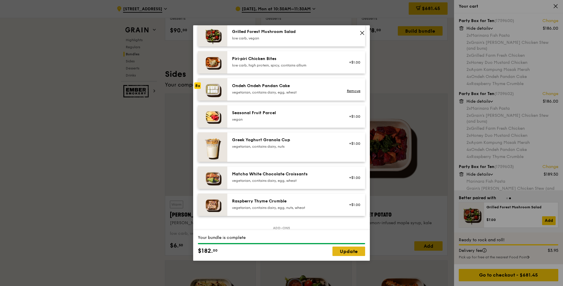
click at [349, 253] on link "Update" at bounding box center [348, 251] width 33 height 9
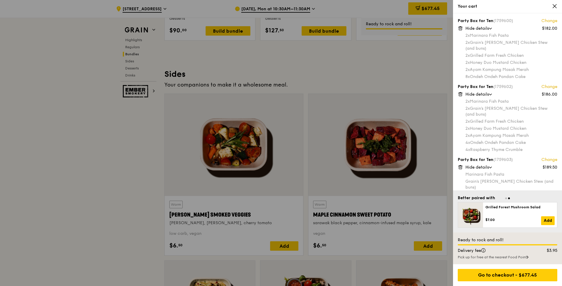
click at [550, 84] on link "Change" at bounding box center [549, 87] width 16 height 6
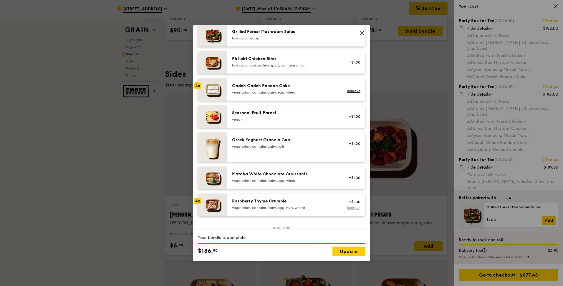
click at [350, 208] on link "Remove" at bounding box center [354, 208] width 14 height 4
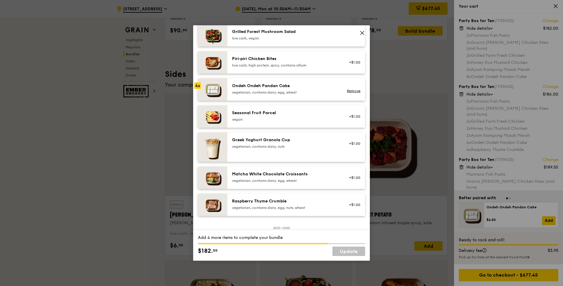
click at [263, 88] on div "Ondeh Ondeh Pandan Cake" at bounding box center [285, 86] width 106 height 6
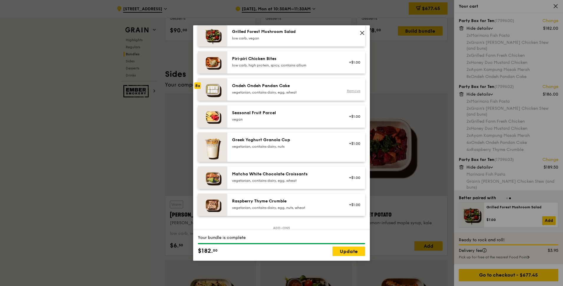
click at [347, 91] on link "Remove" at bounding box center [354, 91] width 14 height 4
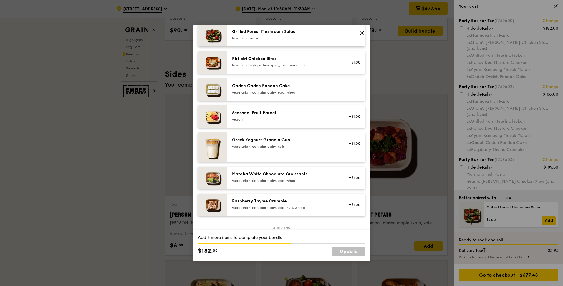
click at [275, 92] on div "vegetarian, contains dairy, egg, wheat" at bounding box center [285, 92] width 106 height 5
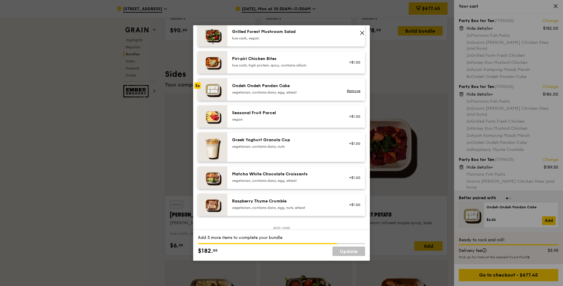
click at [289, 91] on div "vegetarian, contains dairy, egg, wheat" at bounding box center [285, 92] width 106 height 5
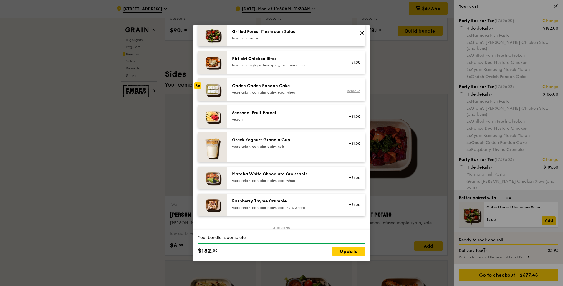
click at [347, 92] on link "Remove" at bounding box center [354, 91] width 14 height 4
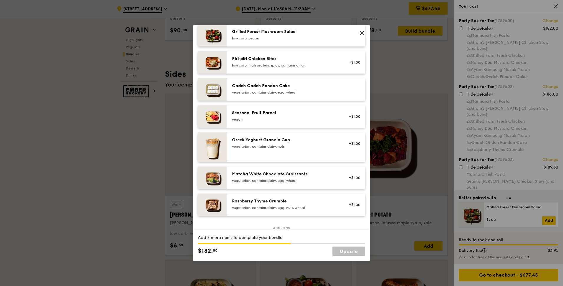
click at [250, 96] on div "Ondeh Ondeh Pandan Cake vegetarian, contains dairy, egg, wheat" at bounding box center [296, 89] width 138 height 22
click at [250, 96] on div "Ondeh Ondeh Pandan Cake vegetarian, contains dairy, egg, wheat Remove" at bounding box center [296, 89] width 138 height 22
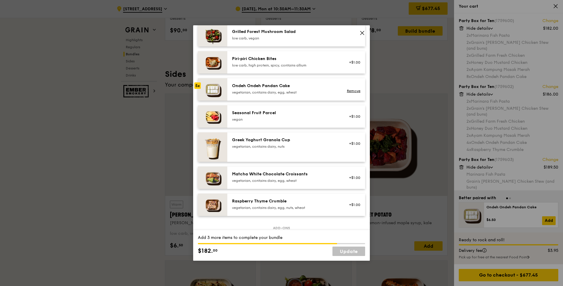
click at [250, 96] on div "Ondeh Ondeh Pandan Cake vegetarian, contains dairy, egg, wheat Remove" at bounding box center [296, 89] width 138 height 22
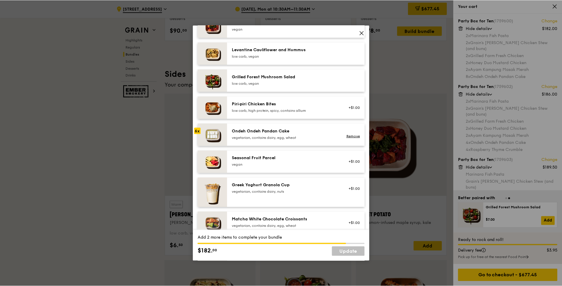
scroll to position [353, 0]
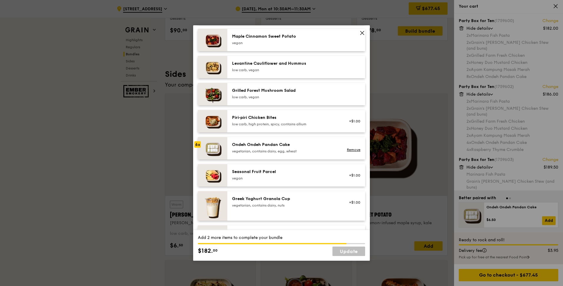
click at [305, 148] on div "Ondeh Ondeh Pandan Cake vegetarian, contains dairy, egg, wheat" at bounding box center [285, 148] width 106 height 12
click at [305, 147] on div "Ondeh Ondeh Pandan Cake" at bounding box center [285, 145] width 106 height 6
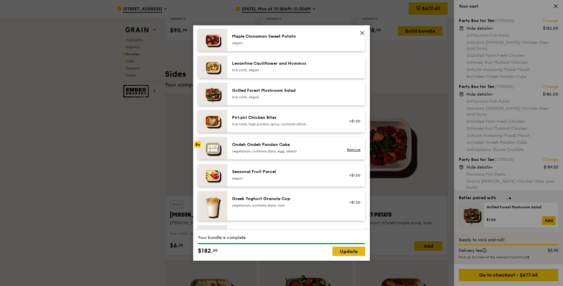
click at [354, 252] on link "Update" at bounding box center [348, 251] width 33 height 9
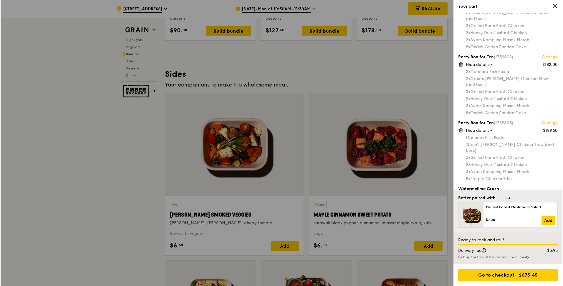
scroll to position [29, 0]
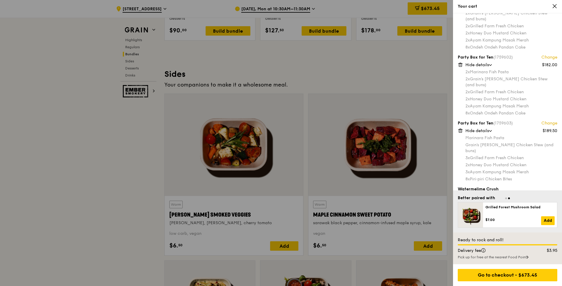
click at [549, 54] on link "Change" at bounding box center [549, 57] width 16 height 6
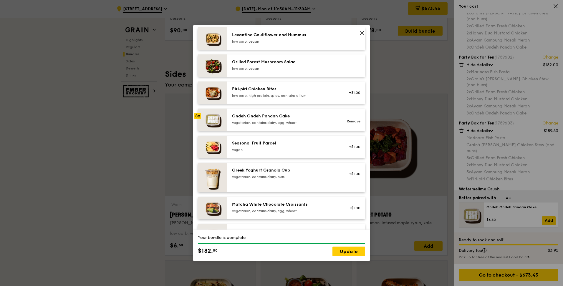
scroll to position [383, 0]
click at [347, 120] on link "Remove" at bounding box center [354, 120] width 14 height 4
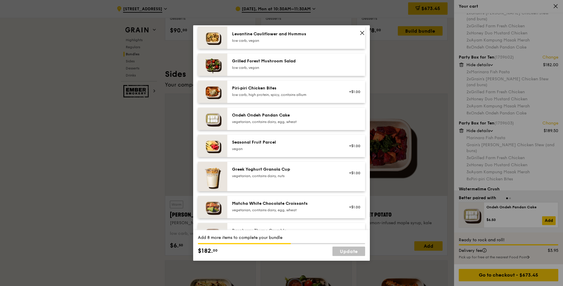
click at [273, 119] on div "Ondeh Ondeh Pandan Cake vegetarian, contains dairy, egg, wheat" at bounding box center [285, 118] width 106 height 12
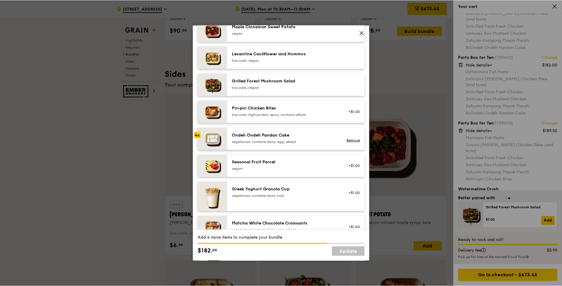
scroll to position [353, 0]
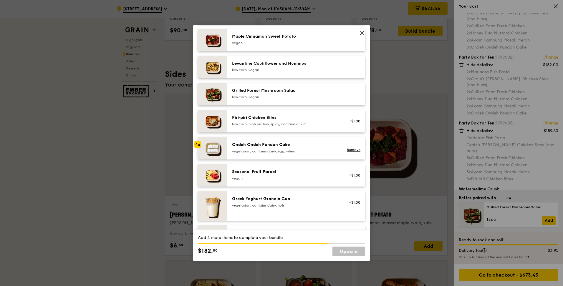
click at [260, 147] on div "Ondeh Ondeh Pandan Cake" at bounding box center [285, 145] width 106 height 6
click at [279, 124] on div "low carb, high protein, spicy, contains allium" at bounding box center [285, 124] width 106 height 5
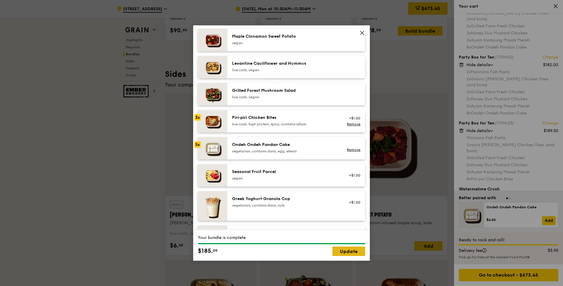
click at [351, 251] on link "Update" at bounding box center [348, 251] width 33 height 9
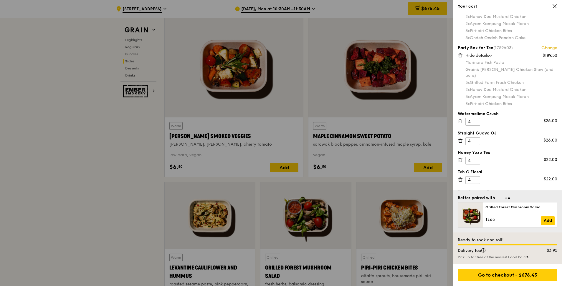
scroll to position [1354, 0]
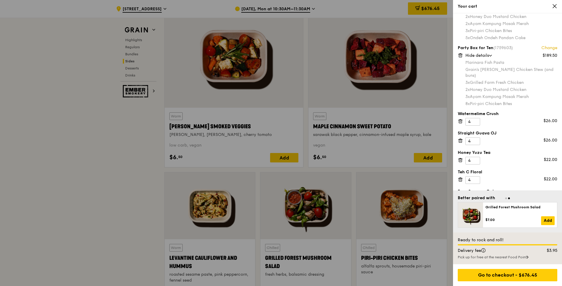
click at [144, 202] on div at bounding box center [281, 143] width 562 height 286
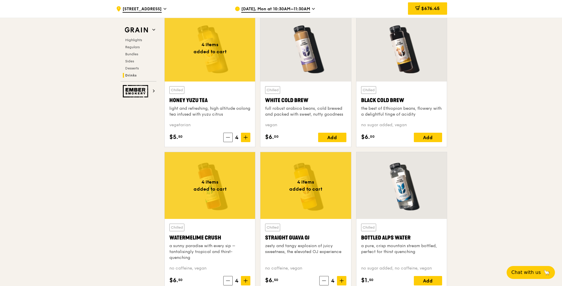
scroll to position [2237, 0]
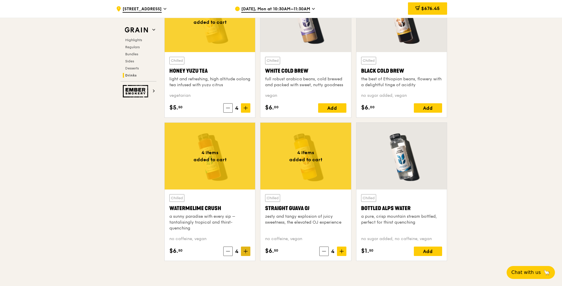
click at [245, 253] on icon at bounding box center [245, 251] width 4 height 4
click at [343, 252] on icon at bounding box center [341, 251] width 4 height 4
click at [247, 109] on icon at bounding box center [245, 108] width 4 height 4
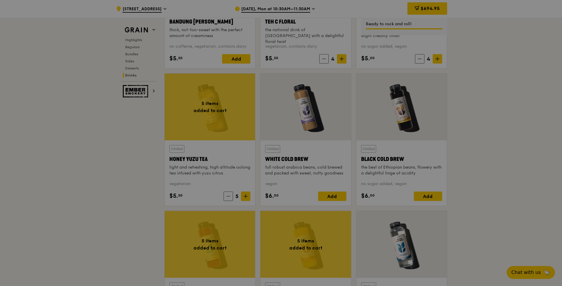
scroll to position [2061, 0]
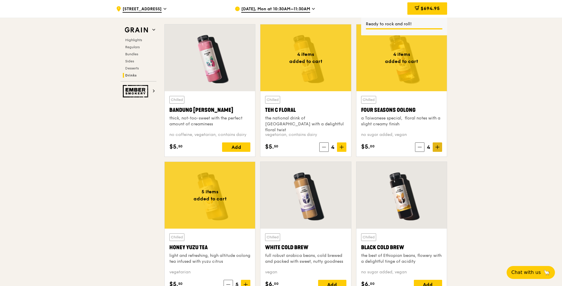
click at [438, 149] on icon at bounding box center [437, 147] width 4 height 4
click at [342, 149] on icon at bounding box center [341, 147] width 4 height 4
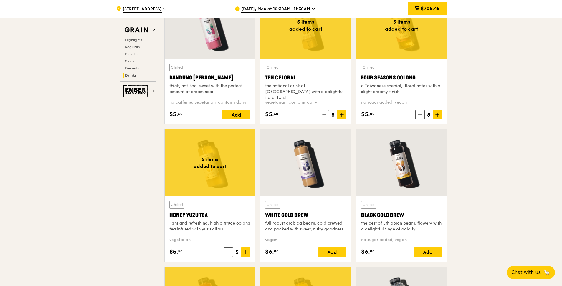
scroll to position [2090, 0]
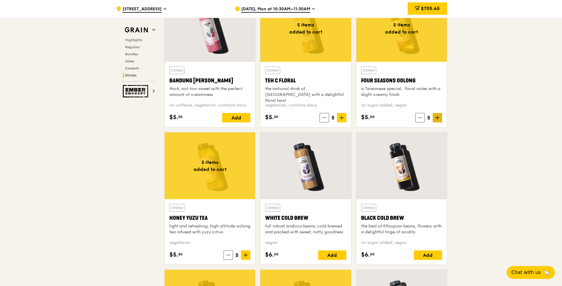
click at [438, 119] on icon at bounding box center [437, 118] width 4 height 4
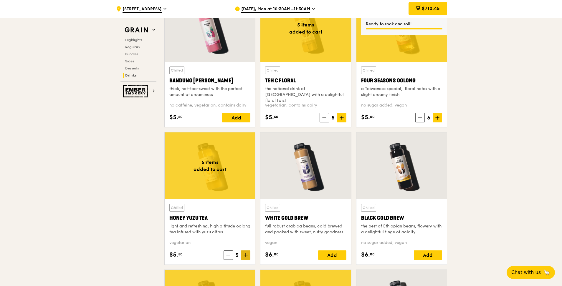
click at [247, 256] on icon at bounding box center [245, 255] width 4 height 4
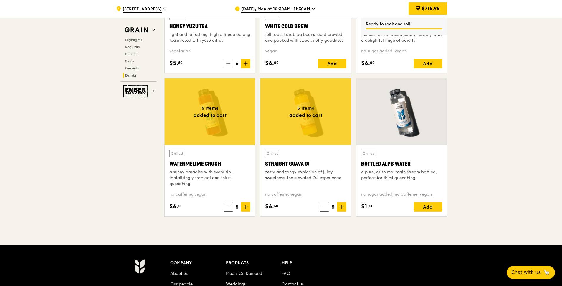
scroll to position [2296, 0]
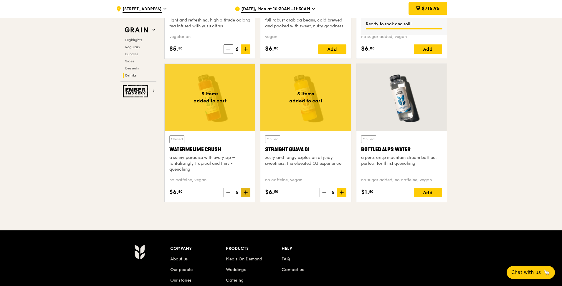
click at [248, 195] on span at bounding box center [245, 192] width 9 height 9
click at [341, 194] on icon at bounding box center [341, 193] width 0 height 4
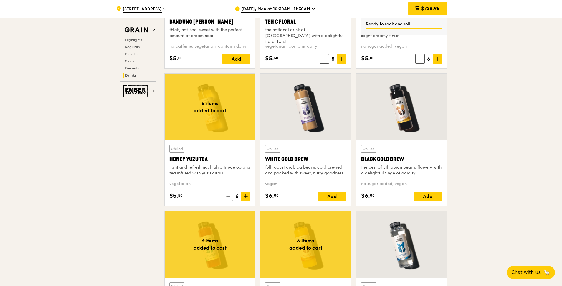
scroll to position [2090, 0]
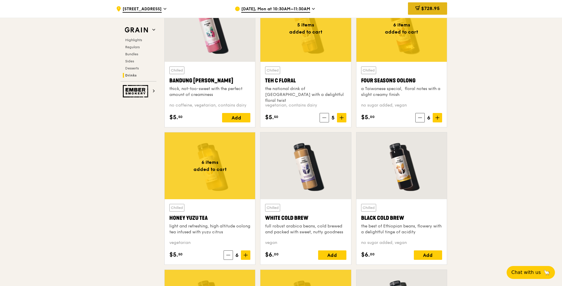
click at [437, 9] on span "$728.95" at bounding box center [430, 9] width 19 height 6
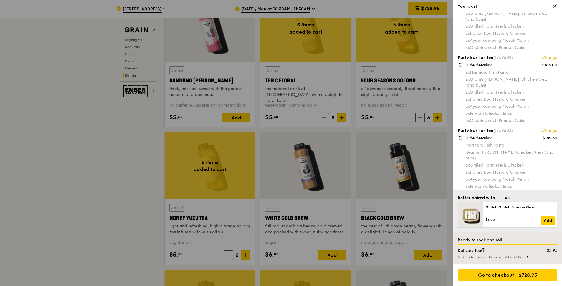
scroll to position [0, 0]
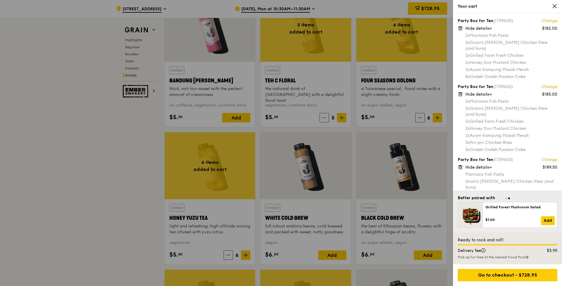
click at [553, 7] on icon at bounding box center [554, 6] width 5 height 5
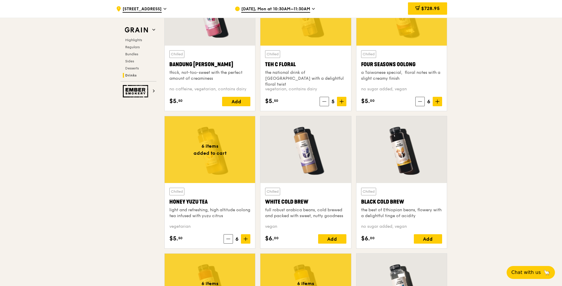
scroll to position [2119, 0]
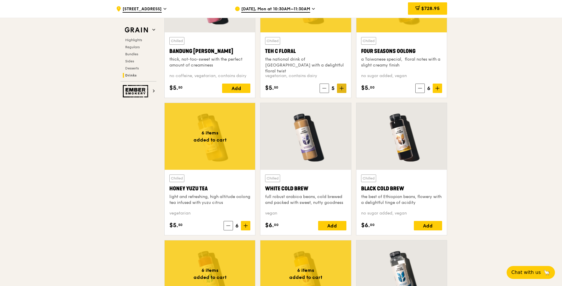
click at [341, 90] on icon at bounding box center [341, 88] width 4 height 4
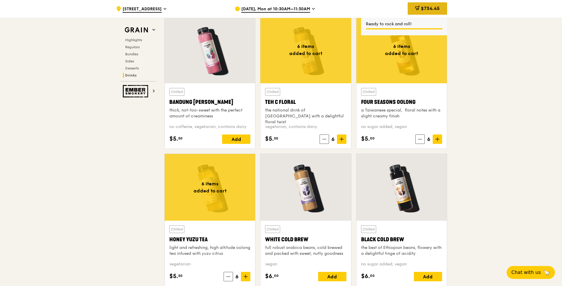
scroll to position [2061, 0]
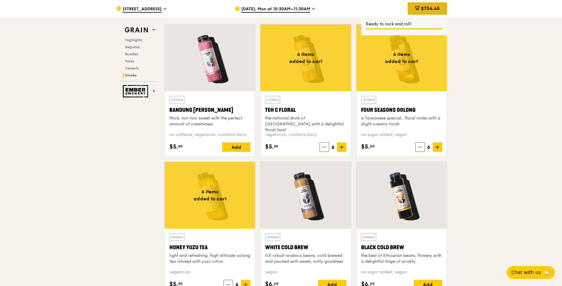
click at [435, 10] on span "$734.45" at bounding box center [430, 9] width 19 height 6
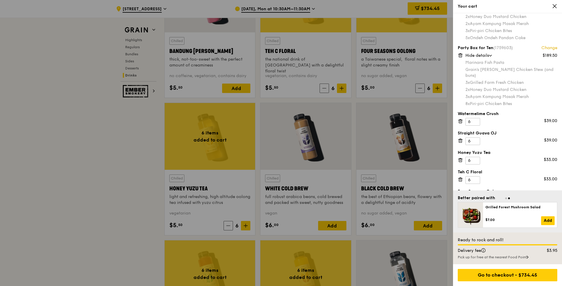
scroll to position [2149, 0]
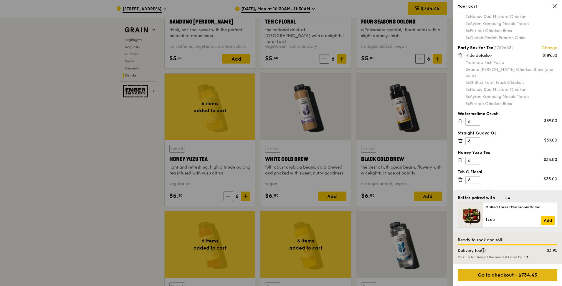
click at [511, 276] on div "Go to checkout - $734.45" at bounding box center [506, 275] width 99 height 12
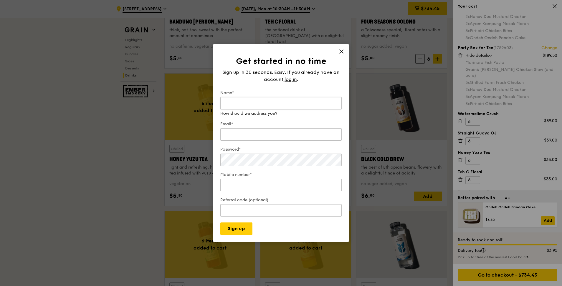
click at [272, 103] on input "Name*" at bounding box center [280, 103] width 121 height 12
type input "[PERSON_NAME]"
click at [248, 133] on input "Email*" at bounding box center [280, 134] width 121 height 12
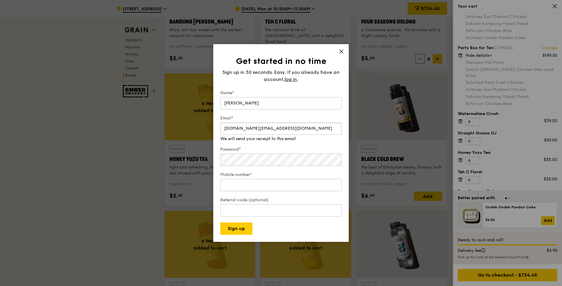
type input "[DOMAIN_NAME][EMAIL_ADDRESS][DOMAIN_NAME]"
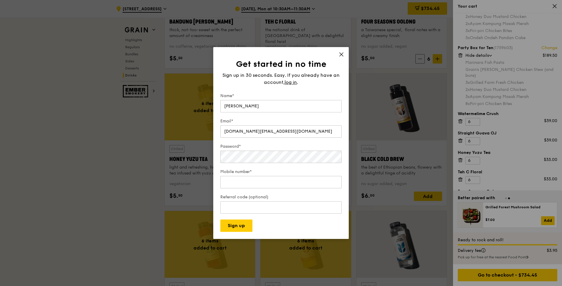
click at [285, 119] on label "Email*" at bounding box center [280, 121] width 121 height 6
click at [285, 125] on input "[DOMAIN_NAME][EMAIL_ADDRESS][DOMAIN_NAME]" at bounding box center [280, 131] width 121 height 12
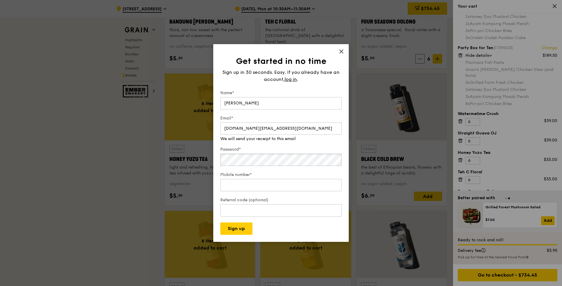
click at [262, 161] on div "Password*" at bounding box center [280, 157] width 121 height 21
click at [273, 184] on input "Mobile number*" at bounding box center [280, 185] width 121 height 12
type input "86062583"
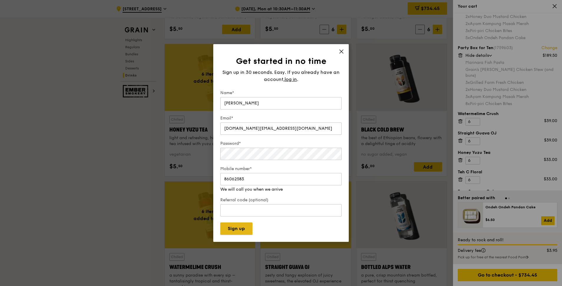
click at [236, 229] on button "Sign up" at bounding box center [236, 229] width 32 height 12
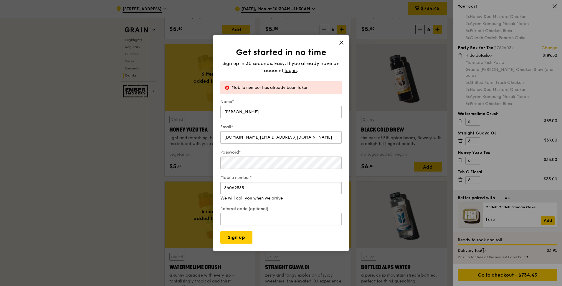
drag, startPoint x: 258, startPoint y: 191, endPoint x: 207, endPoint y: 193, distance: 51.2
click at [207, 193] on div "Get started in no time Sign up in 30 seconds. Easy. If you already have an acco…" at bounding box center [281, 143] width 562 height 286
click at [269, 186] on input "86062583" at bounding box center [280, 188] width 121 height 12
click at [265, 188] on input "86062583" at bounding box center [280, 188] width 121 height 12
click at [282, 175] on form "Name* [PERSON_NAME] Email* [DOMAIN_NAME][EMAIL_ADDRESS][DOMAIN_NAME] Password* …" at bounding box center [280, 171] width 121 height 145
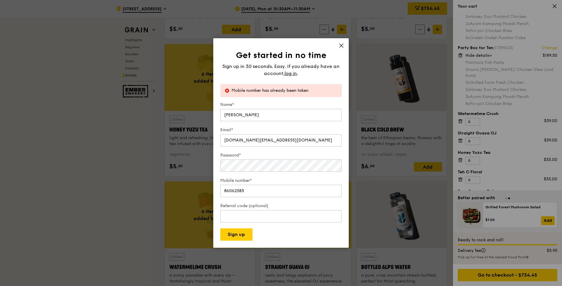
click at [338, 45] on icon at bounding box center [340, 45] width 5 height 5
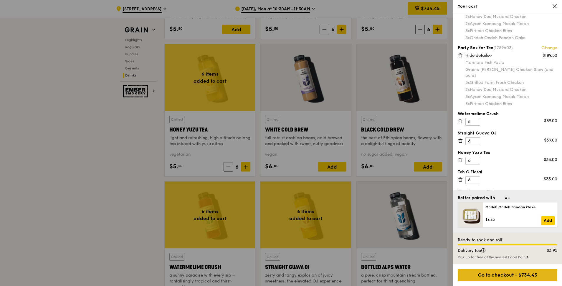
click at [509, 274] on div "Go to checkout - $734.45" at bounding box center [506, 275] width 99 height 12
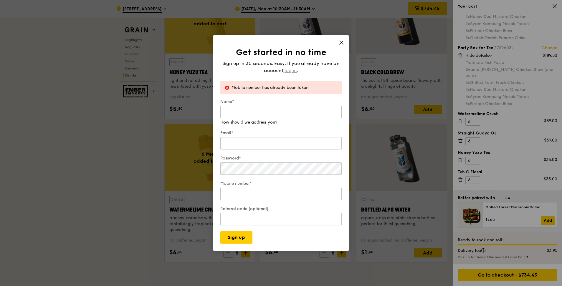
scroll to position [2237, 0]
click at [293, 68] on div "Sign up in 30 seconds. Easy. If you already have an account, log in ." at bounding box center [280, 67] width 121 height 14
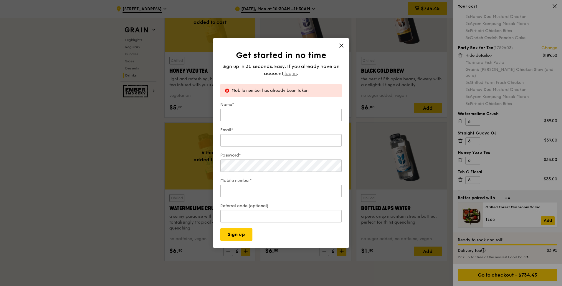
click at [290, 72] on span "log in" at bounding box center [290, 73] width 12 height 7
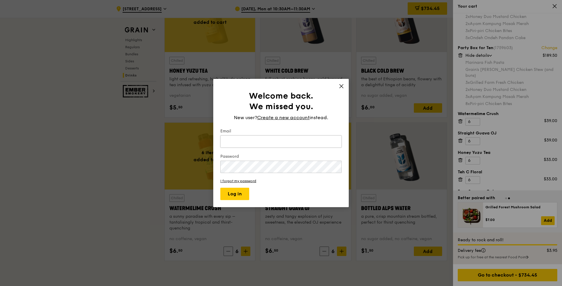
click at [257, 144] on input "Email" at bounding box center [280, 141] width 121 height 12
type input "[EMAIL_ADDRESS][DOMAIN_NAME]"
click at [220, 188] on button "Log in" at bounding box center [234, 194] width 29 height 12
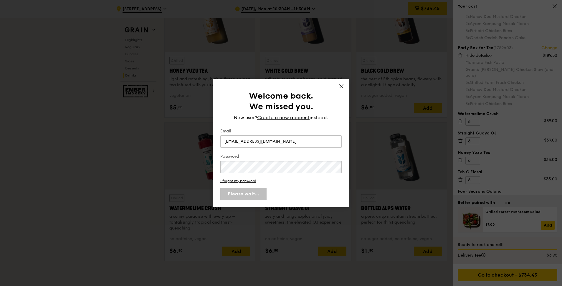
scroll to position [107, 0]
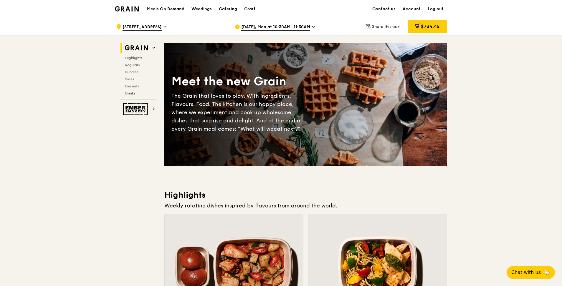
click at [430, 27] on span "$734.45" at bounding box center [430, 27] width 19 height 6
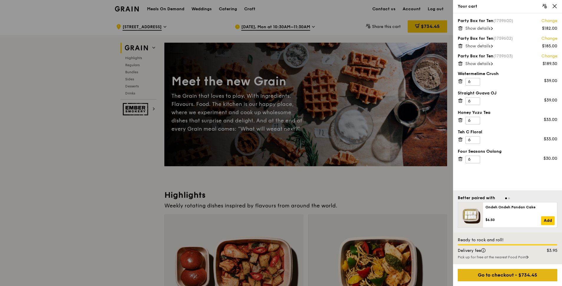
click at [510, 278] on div "Go to checkout - $734.45" at bounding box center [506, 275] width 99 height 12
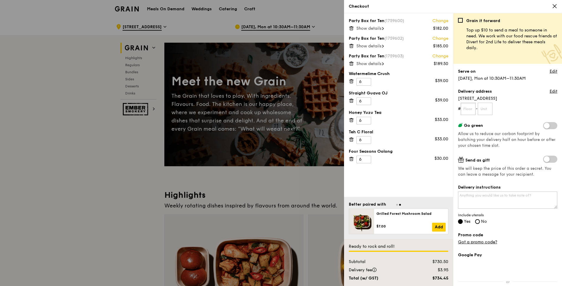
click at [470, 110] on input "text" at bounding box center [467, 109] width 15 height 12
type input "35"
click at [487, 109] on input "text" at bounding box center [484, 109] width 15 height 12
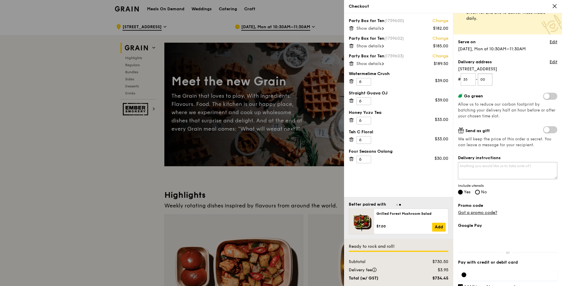
type input "00"
click at [499, 172] on textarea "Delivery instructions" at bounding box center [507, 170] width 99 height 17
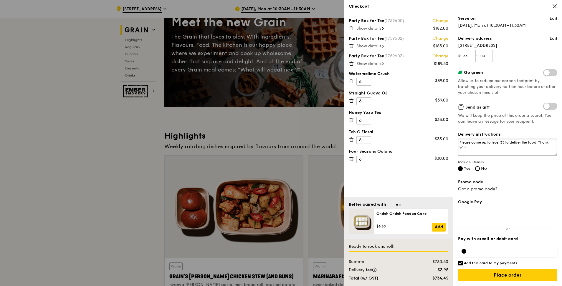
scroll to position [88, 0]
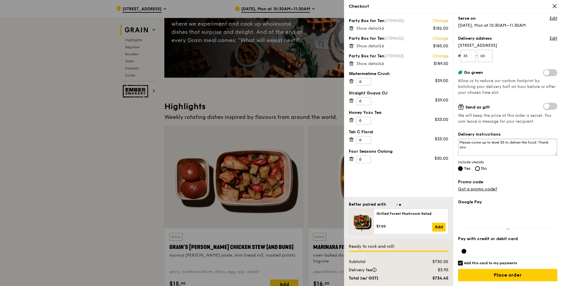
type textarea "Please come up to level 35 to deliver the food. Thank you."
click at [461, 265] on input "Add this card to my payments" at bounding box center [460, 263] width 5 height 5
checkbox input "false"
click at [504, 275] on input "Place order" at bounding box center [507, 275] width 99 height 12
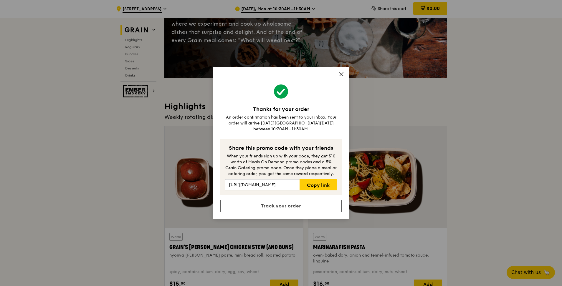
click at [486, 172] on div "Thanks for your order An order confirmation has been sent to your inbox. Your o…" at bounding box center [281, 143] width 562 height 286
click at [341, 76] on icon at bounding box center [341, 74] width 4 height 4
